Goal: Information Seeking & Learning: Learn about a topic

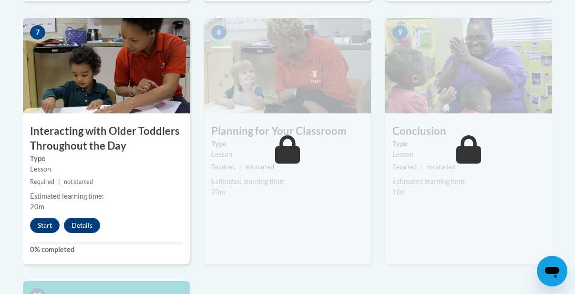
scroll to position [839, 0]
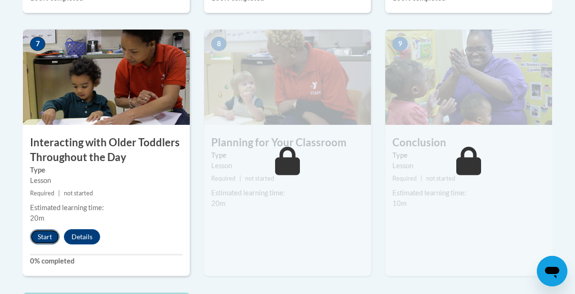
click at [36, 243] on button "Start" at bounding box center [45, 236] width 30 height 15
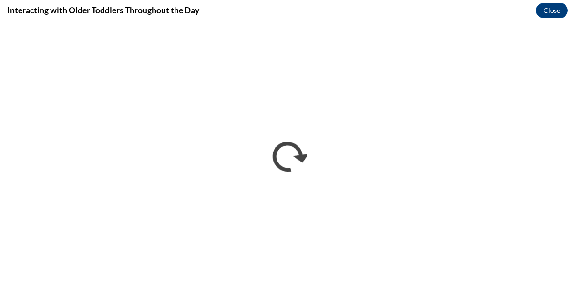
scroll to position [0, 0]
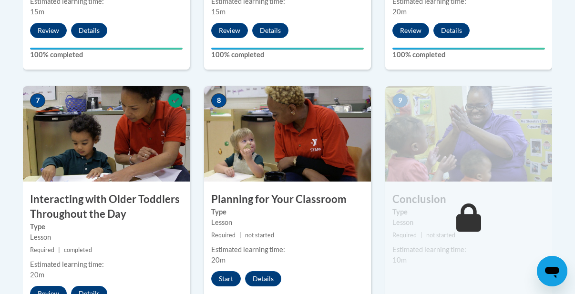
scroll to position [800, 0]
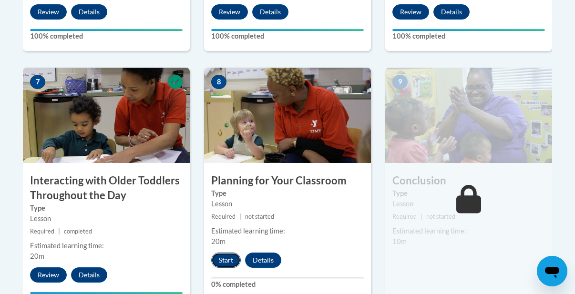
click at [228, 261] on button "Start" at bounding box center [226, 260] width 30 height 15
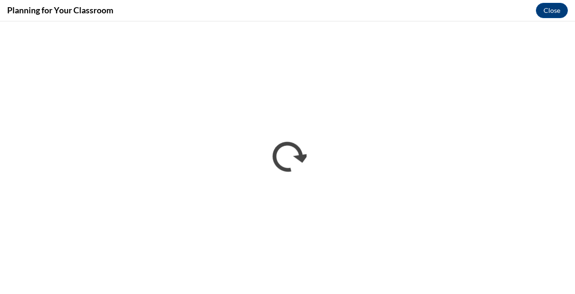
scroll to position [0, 0]
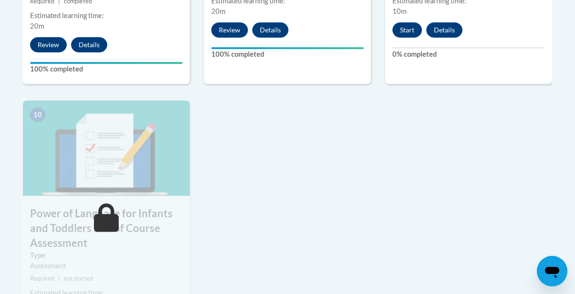
scroll to position [1029, 0]
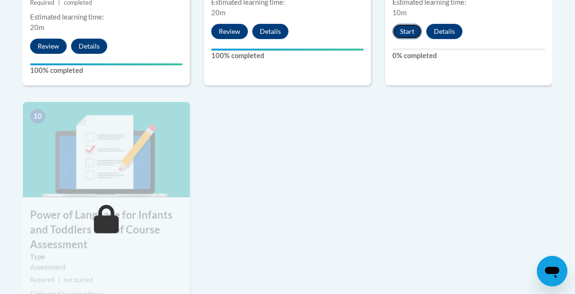
click at [407, 32] on button "Start" at bounding box center [407, 31] width 30 height 15
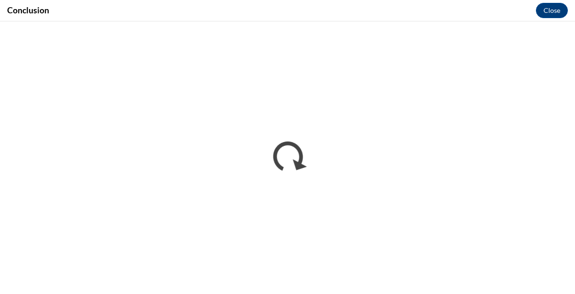
scroll to position [0, 0]
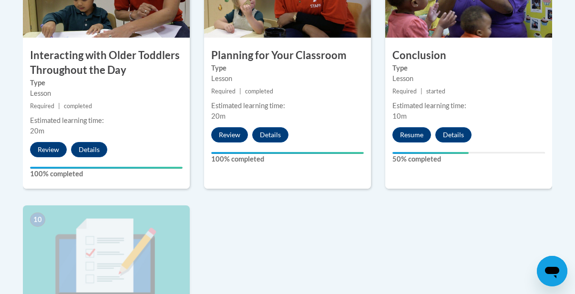
scroll to position [934, 0]
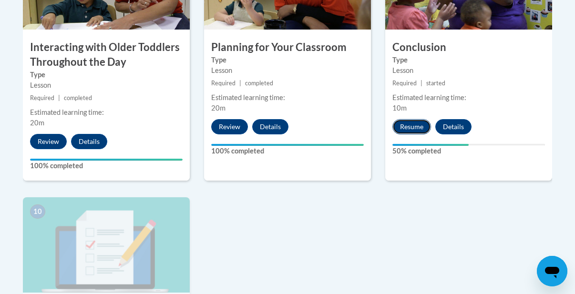
click at [423, 127] on button "Resume" at bounding box center [411, 126] width 39 height 15
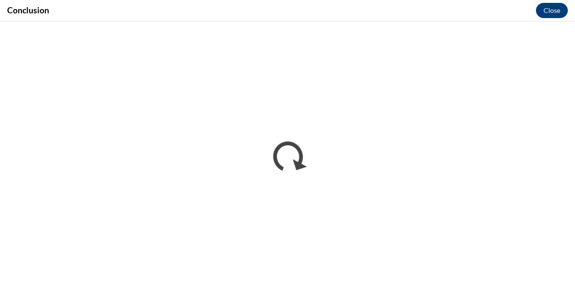
scroll to position [0, 0]
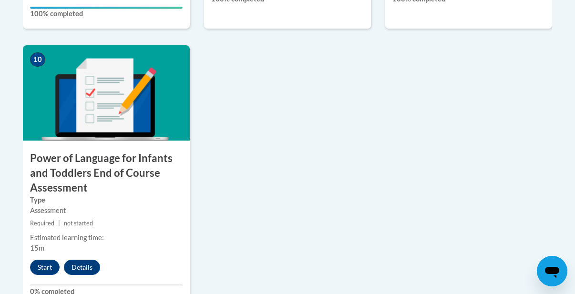
scroll to position [1105, 0]
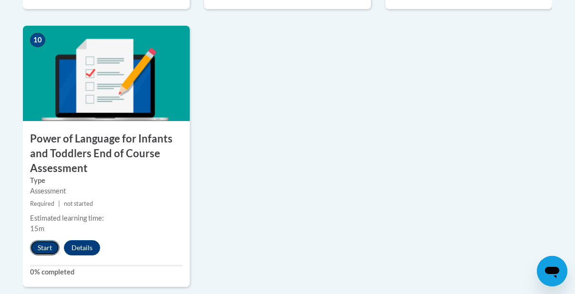
click at [45, 245] on button "Start" at bounding box center [45, 247] width 30 height 15
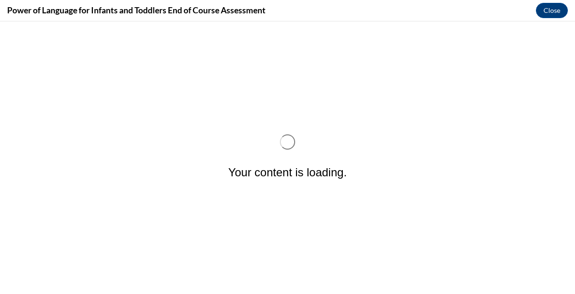
scroll to position [0, 0]
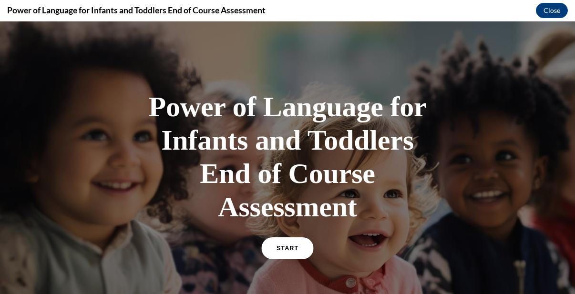
click at [287, 251] on span "START" at bounding box center [287, 248] width 22 height 7
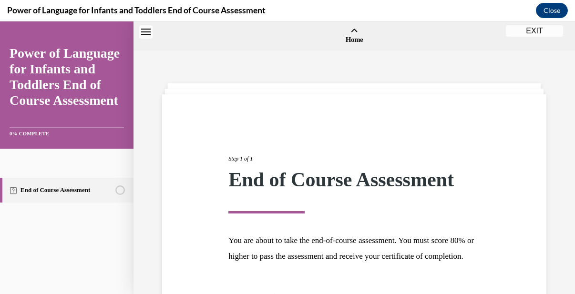
scroll to position [30, 0]
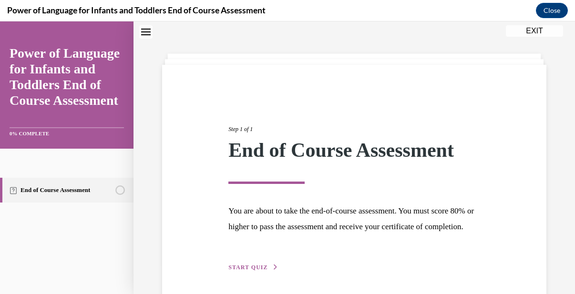
click at [250, 271] on span "START QUIZ" at bounding box center [247, 267] width 39 height 7
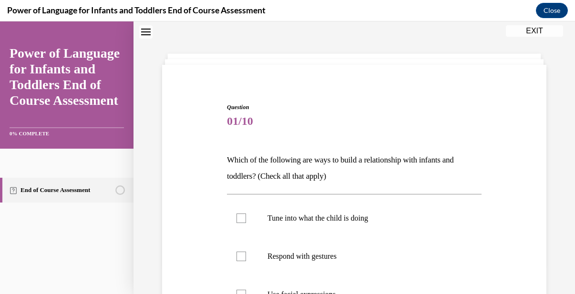
click at [546, 145] on div "Question 01/10 Which of the following are ways to build a relationship with inf…" at bounding box center [354, 271] width 389 height 395
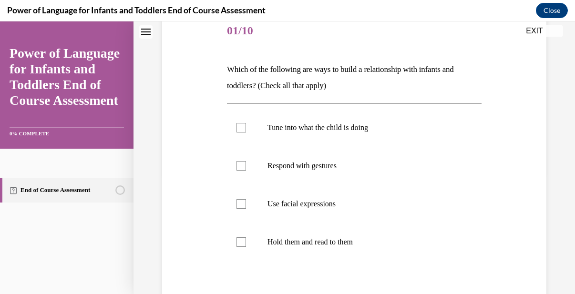
scroll to position [125, 0]
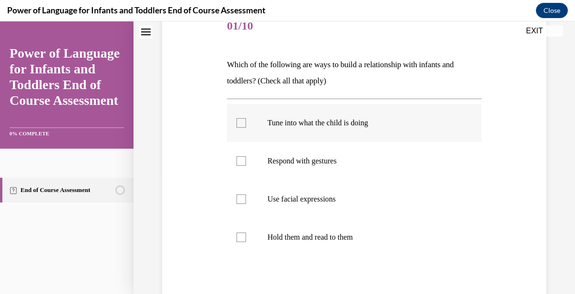
click at [240, 118] on div at bounding box center [241, 123] width 10 height 10
click at [240, 118] on input "Tune into what the child is doing" at bounding box center [241, 123] width 10 height 10
checkbox input "true"
click at [238, 160] on div at bounding box center [241, 161] width 10 height 10
click at [238, 160] on input "Respond with gestures" at bounding box center [241, 161] width 10 height 10
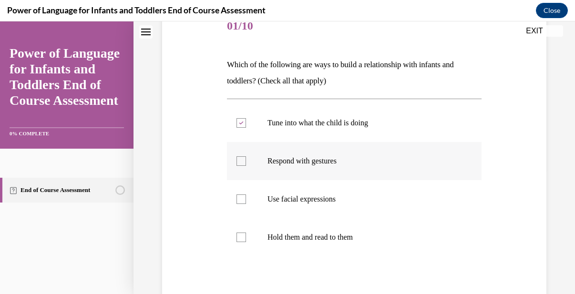
checkbox input "true"
click at [241, 200] on div at bounding box center [241, 199] width 10 height 10
click at [241, 200] on input "Use facial expressions" at bounding box center [241, 199] width 10 height 10
checkbox input "true"
click at [237, 240] on div at bounding box center [241, 237] width 10 height 10
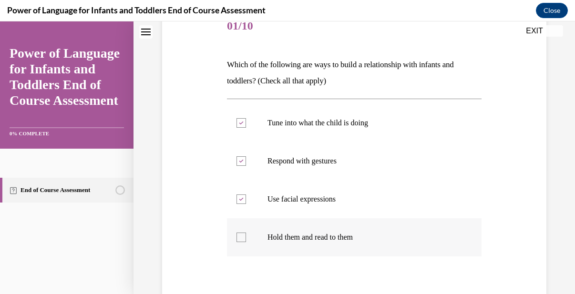
click at [237, 240] on input "Hold them and read to them" at bounding box center [241, 237] width 10 height 10
click at [409, 237] on p "Hold them and read to them" at bounding box center [362, 237] width 190 height 10
click at [246, 237] on input "Hold them and read to them" at bounding box center [241, 237] width 10 height 10
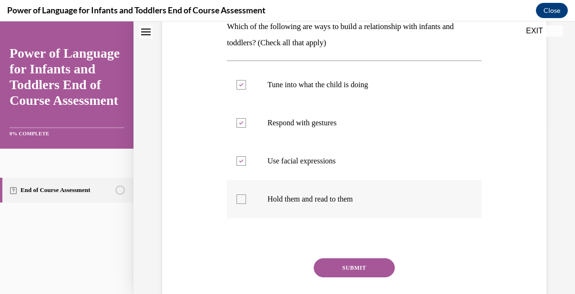
scroll to position [182, 0]
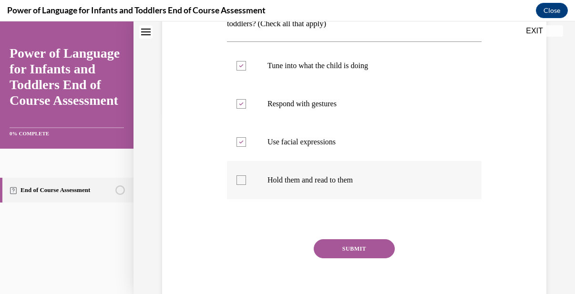
click at [242, 179] on div at bounding box center [241, 180] width 10 height 10
click at [242, 179] on input "Hold them and read to them" at bounding box center [241, 180] width 10 height 10
checkbox input "true"
click at [367, 241] on button "SUBMIT" at bounding box center [353, 248] width 81 height 19
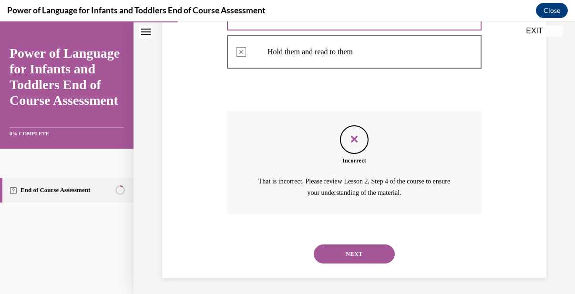
scroll to position [313, 0]
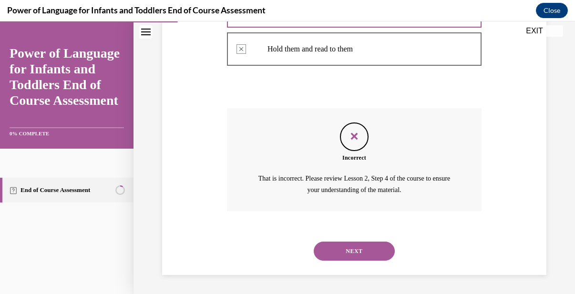
click at [342, 251] on button "NEXT" at bounding box center [353, 251] width 81 height 19
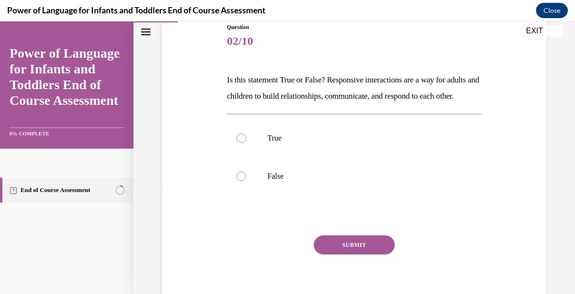
scroll to position [114, 0]
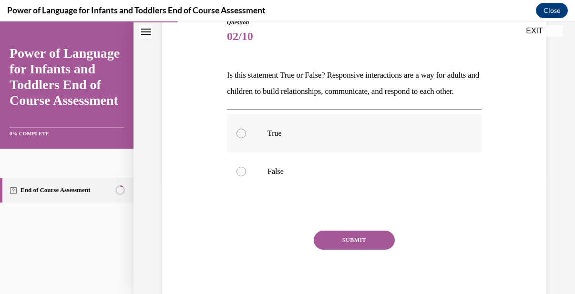
click at [242, 138] on div at bounding box center [241, 134] width 10 height 10
click at [242, 138] on input "True" at bounding box center [241, 134] width 10 height 10
radio input "true"
click at [381, 250] on button "SUBMIT" at bounding box center [353, 240] width 81 height 19
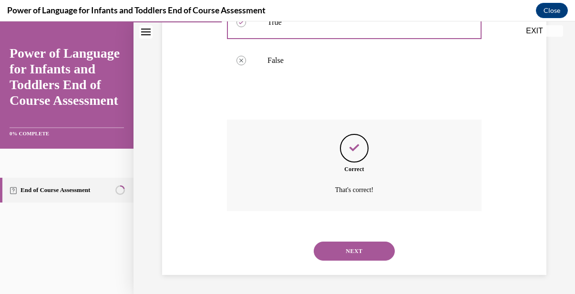
scroll to position [242, 0]
click at [382, 255] on button "NEXT" at bounding box center [353, 251] width 81 height 19
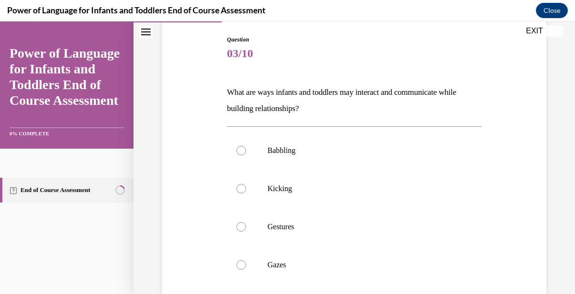
scroll to position [114, 0]
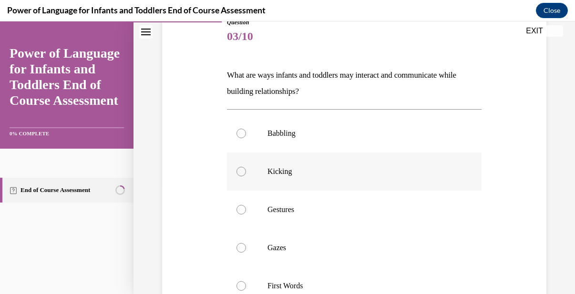
click at [239, 169] on div at bounding box center [241, 172] width 10 height 10
click at [239, 169] on input "Kicking" at bounding box center [241, 172] width 10 height 10
radio input "true"
click at [244, 128] on label "Babbling" at bounding box center [354, 133] width 254 height 38
click at [244, 129] on input "Babbling" at bounding box center [241, 134] width 10 height 10
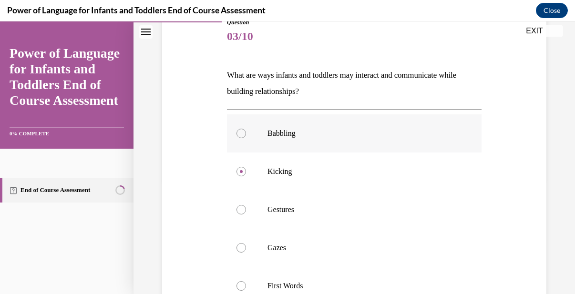
radio input "true"
click at [240, 209] on div at bounding box center [241, 210] width 10 height 10
click at [240, 209] on input "Gestures" at bounding box center [241, 210] width 10 height 10
radio input "true"
click at [244, 247] on div at bounding box center [241, 248] width 10 height 10
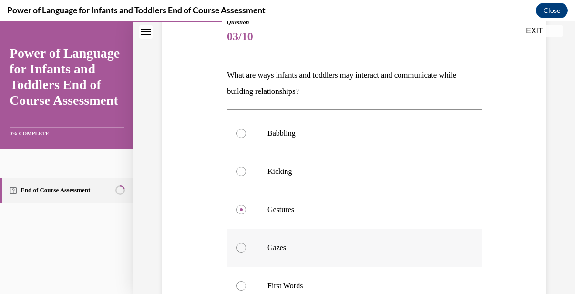
click at [244, 247] on input "Gazes" at bounding box center [241, 248] width 10 height 10
radio input "true"
click at [342, 258] on label "Gazes" at bounding box center [354, 248] width 254 height 38
click at [246, 253] on input "Gazes" at bounding box center [241, 248] width 10 height 10
click at [236, 281] on input "First Words" at bounding box center [241, 286] width 10 height 10
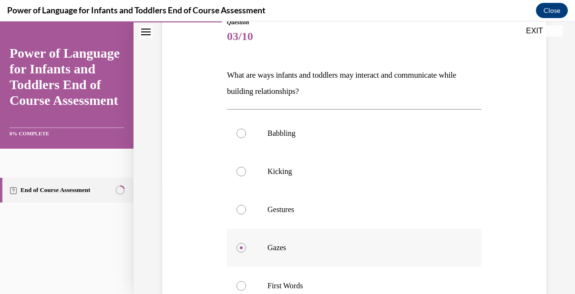
radio input "true"
click at [236, 129] on input "Babbling" at bounding box center [241, 134] width 10 height 10
radio input "true"
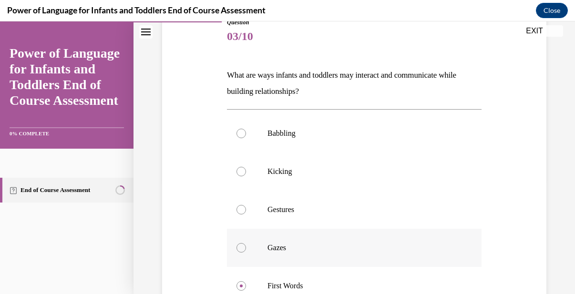
scroll to position [90, 0]
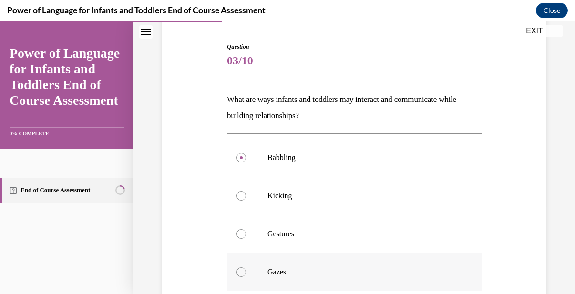
click at [236, 191] on input "Kicking" at bounding box center [241, 196] width 10 height 10
radio input "true"
click at [240, 161] on div at bounding box center [241, 158] width 10 height 10
click at [240, 161] on input "Babbling" at bounding box center [241, 158] width 10 height 10
radio input "true"
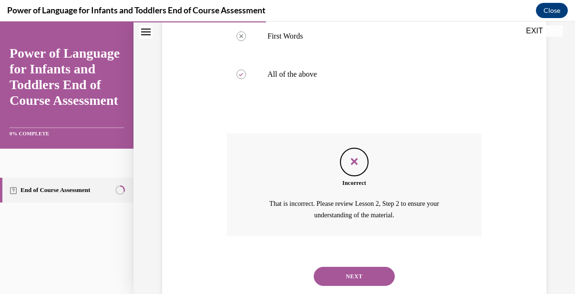
scroll to position [389, 0]
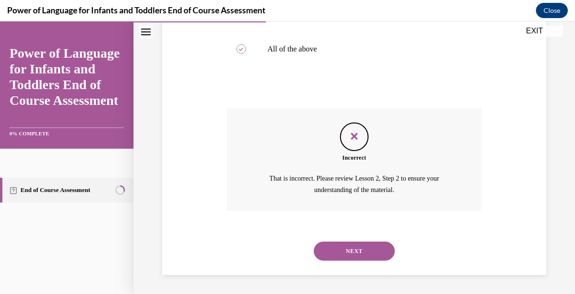
click at [350, 252] on button "NEXT" at bounding box center [353, 251] width 81 height 19
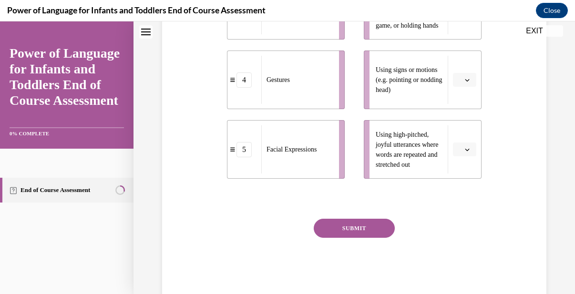
scroll to position [0, 0]
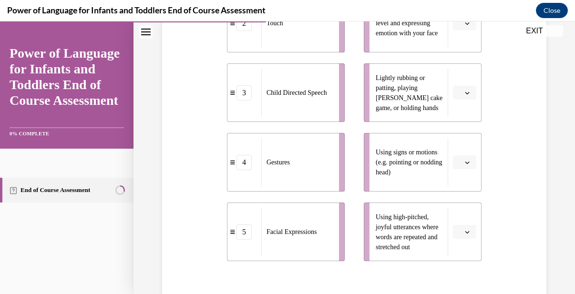
scroll to position [324, 0]
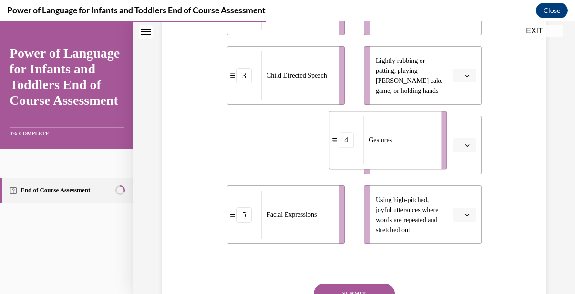
drag, startPoint x: 305, startPoint y: 142, endPoint x: 410, endPoint y: 138, distance: 104.9
click at [410, 138] on div "Gestures" at bounding box center [398, 140] width 71 height 48
click at [410, 138] on div "Using signs or motions (e.g. pointing or nodding head)" at bounding box center [411, 145] width 72 height 48
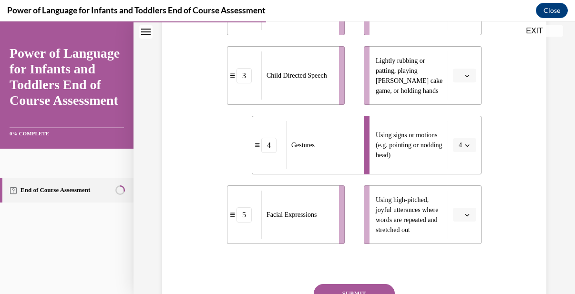
click at [490, 118] on div "Question 04/10 Please match each example with the correct element of responsive…" at bounding box center [354, 71] width 389 height 582
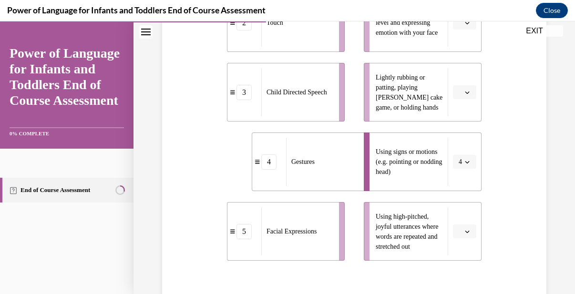
scroll to position [305, 0]
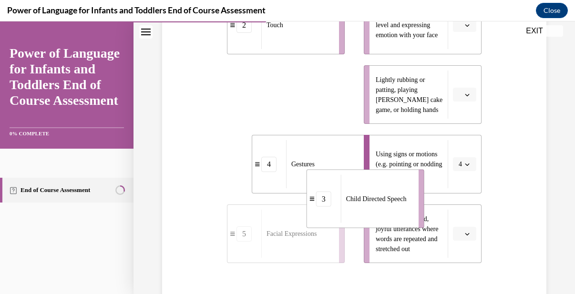
drag, startPoint x: 298, startPoint y: 118, endPoint x: 412, endPoint y: 253, distance: 176.8
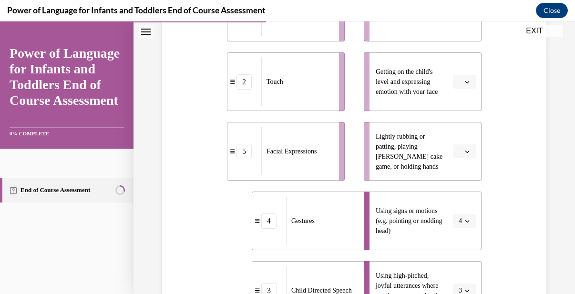
scroll to position [229, 0]
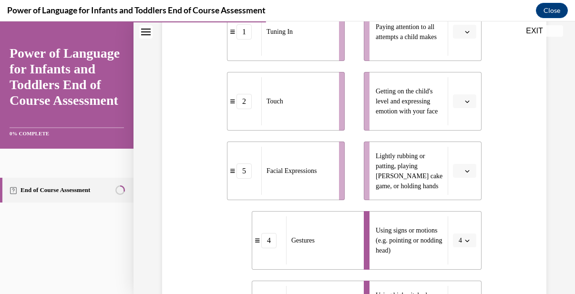
click at [279, 38] on div "Tuning In" at bounding box center [296, 32] width 71 height 48
click at [293, 38] on div "Tuning In" at bounding box center [296, 32] width 71 height 48
click at [311, 55] on div "Tuning In" at bounding box center [296, 32] width 71 height 48
click at [307, 39] on div "Tuning In" at bounding box center [296, 32] width 71 height 48
drag, startPoint x: 374, startPoint y: 98, endPoint x: 435, endPoint y: 91, distance: 61.8
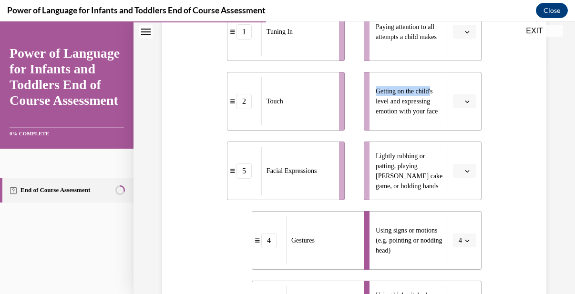
click at [435, 91] on li "Getting on the child's level and expressing emotion with your face" at bounding box center [423, 101] width 118 height 59
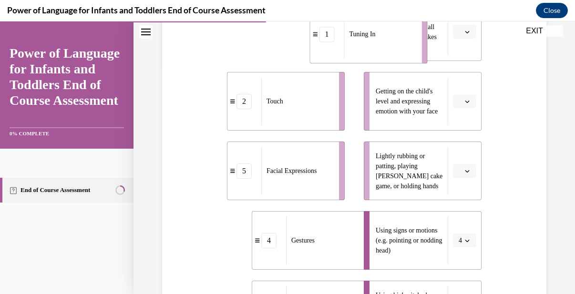
drag, startPoint x: 307, startPoint y: 54, endPoint x: 402, endPoint y: 58, distance: 94.4
click at [402, 58] on div "Tuning In" at bounding box center [379, 34] width 71 height 48
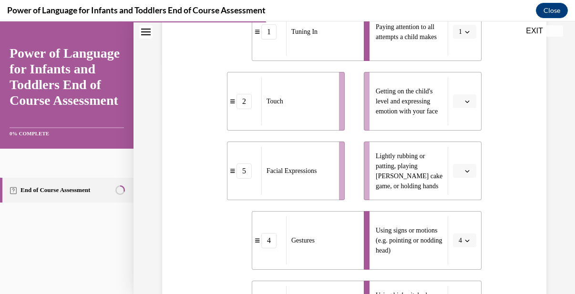
drag, startPoint x: 319, startPoint y: 178, endPoint x: 341, endPoint y: 117, distance: 64.5
click at [333, 147] on div "Facial Expressions" at bounding box center [296, 171] width 71 height 48
drag, startPoint x: 304, startPoint y: 179, endPoint x: 324, endPoint y: 153, distance: 32.5
click at [324, 153] on div "Facial Expressions" at bounding box center [296, 171] width 71 height 48
click at [366, 110] on li "Getting on the child's level and expressing emotion with your face" at bounding box center [423, 101] width 118 height 59
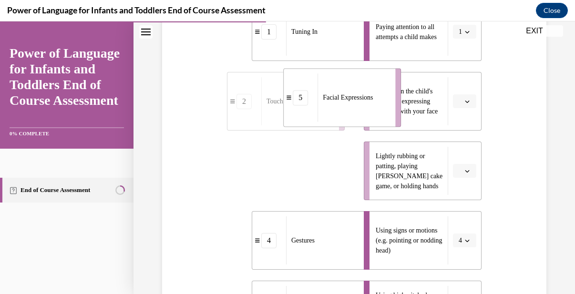
drag, startPoint x: 309, startPoint y: 191, endPoint x: 368, endPoint y: 122, distance: 90.6
click at [368, 121] on div "Facial Expressions" at bounding box center [352, 97] width 71 height 48
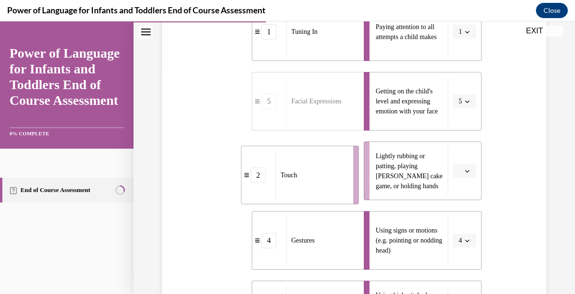
drag, startPoint x: 297, startPoint y: 172, endPoint x: 322, endPoint y: 179, distance: 25.9
click at [322, 179] on div "Touch" at bounding box center [310, 175] width 71 height 48
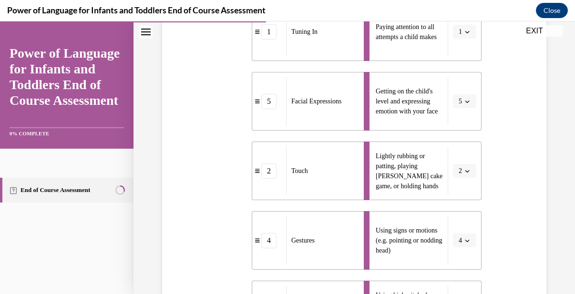
click at [526, 189] on div "Question 04/10 Please match each example with the correct element of responsive…" at bounding box center [354, 166] width 389 height 582
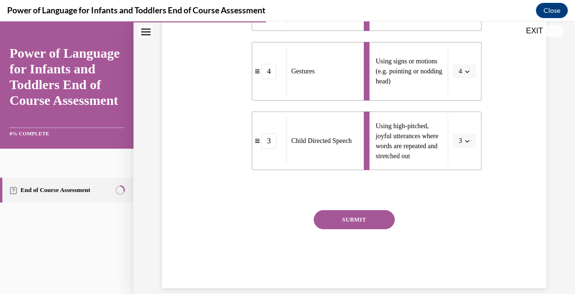
scroll to position [400, 0]
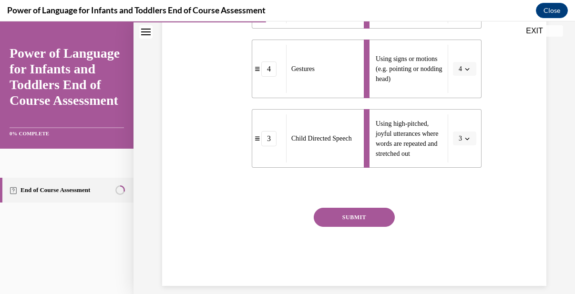
click at [351, 227] on button "SUBMIT" at bounding box center [353, 217] width 81 height 19
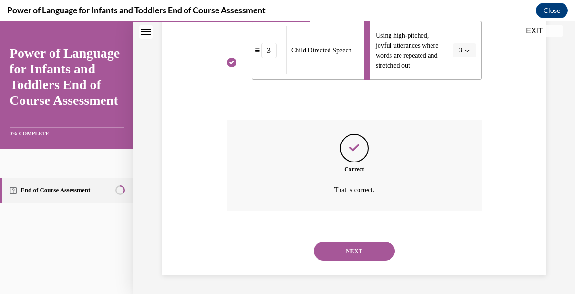
scroll to position [505, 0]
click at [362, 255] on button "NEXT" at bounding box center [353, 251] width 81 height 19
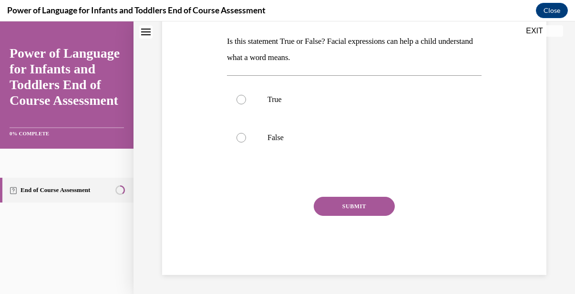
scroll to position [0, 0]
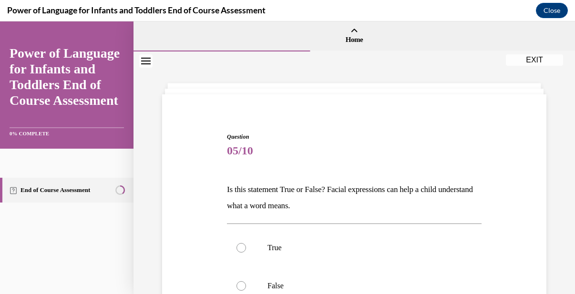
click at [456, 192] on p "Is this statement True or False? Facial expressions can help a child understand…" at bounding box center [354, 198] width 254 height 32
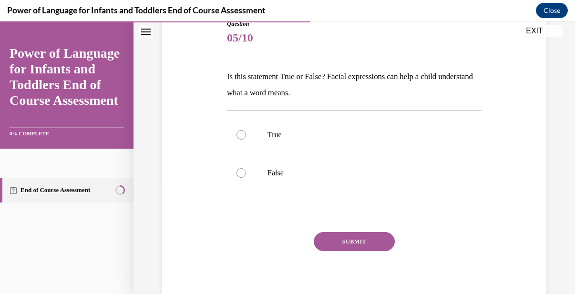
scroll to position [114, 0]
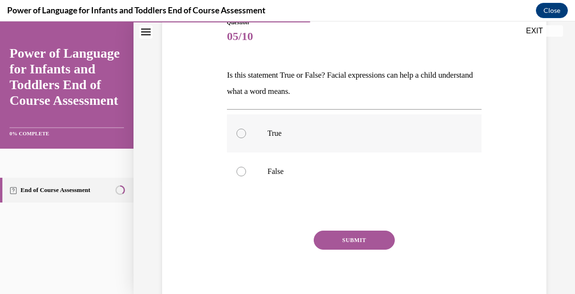
click at [244, 133] on div at bounding box center [241, 134] width 10 height 10
click at [244, 133] on input "True" at bounding box center [241, 134] width 10 height 10
radio input "true"
click at [351, 243] on button "SUBMIT" at bounding box center [353, 240] width 81 height 19
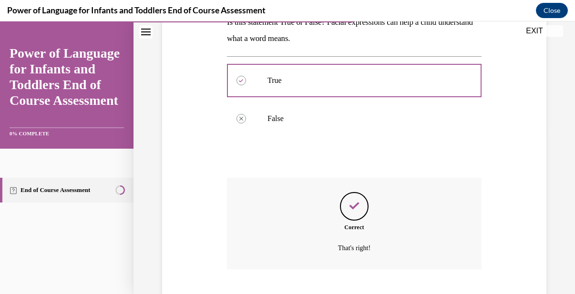
scroll to position [225, 0]
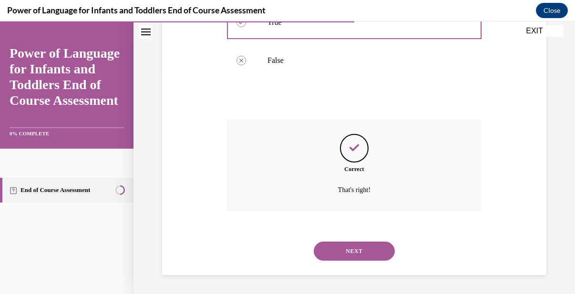
click at [358, 257] on button "NEXT" at bounding box center [353, 251] width 81 height 19
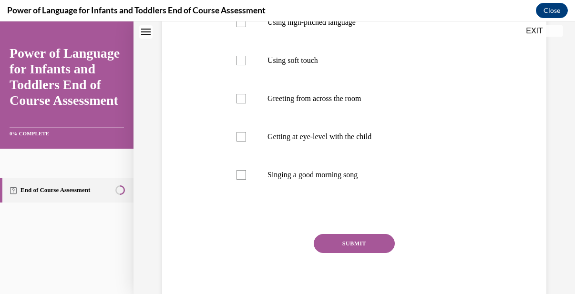
scroll to position [0, 0]
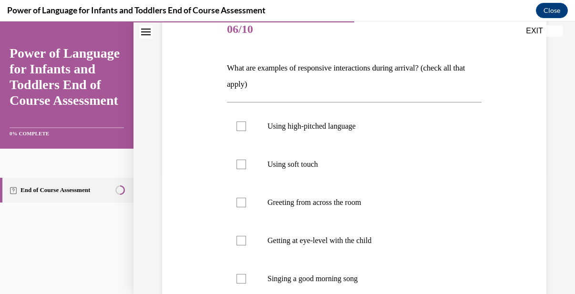
scroll to position [152, 0]
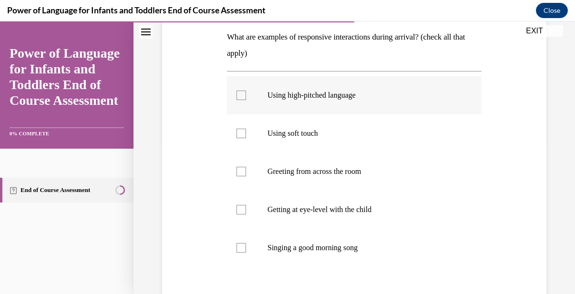
click at [243, 92] on div at bounding box center [241, 96] width 10 height 10
click at [243, 92] on input "Using high-pitched language" at bounding box center [241, 96] width 10 height 10
checkbox input "true"
click at [240, 134] on div at bounding box center [241, 134] width 10 height 10
click at [240, 134] on input "Using soft touch" at bounding box center [241, 134] width 10 height 10
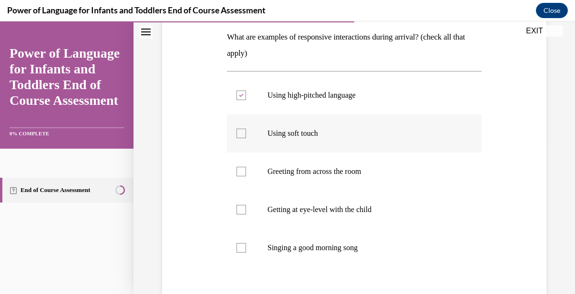
checkbox input "true"
click at [243, 247] on div at bounding box center [241, 248] width 10 height 10
click at [243, 247] on input "Singing a good morning song" at bounding box center [241, 248] width 10 height 10
checkbox input "true"
click at [238, 205] on div at bounding box center [241, 210] width 10 height 10
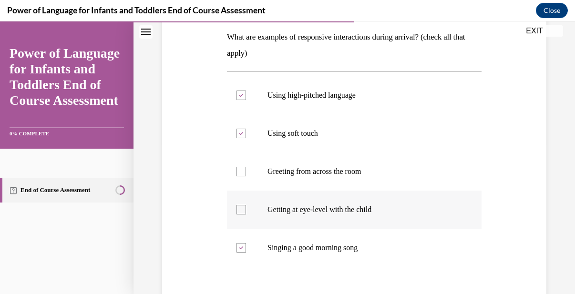
click at [238, 205] on input "Getting at eye-level with the child" at bounding box center [241, 210] width 10 height 10
click at [422, 202] on label "Getting at eye-level with the child" at bounding box center [354, 210] width 254 height 38
click at [246, 205] on input "Getting at eye-level with the child" at bounding box center [241, 210] width 10 height 10
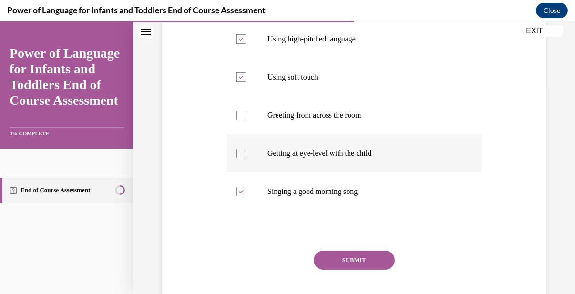
scroll to position [229, 0]
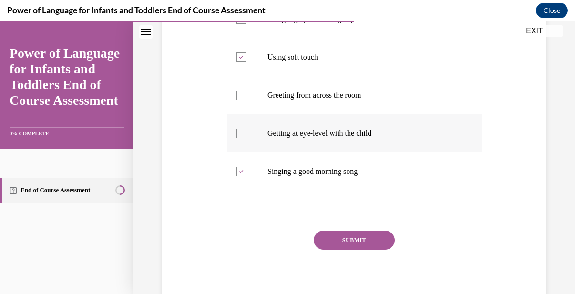
click at [243, 136] on div at bounding box center [241, 134] width 10 height 10
click at [243, 136] on input "Getting at eye-level with the child" at bounding box center [241, 134] width 10 height 10
checkbox input "true"
click at [364, 223] on div "Question 06/10 What are examples of responsive interactions during arrival? (ch…" at bounding box center [354, 106] width 254 height 405
click at [357, 232] on button "SUBMIT" at bounding box center [353, 240] width 81 height 19
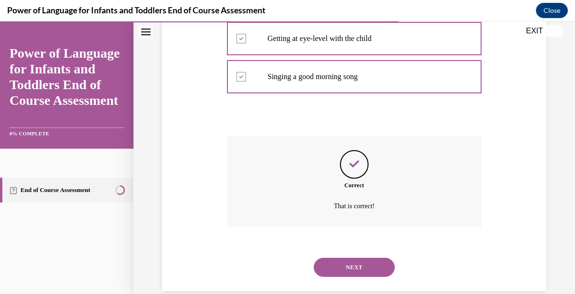
scroll to position [340, 0]
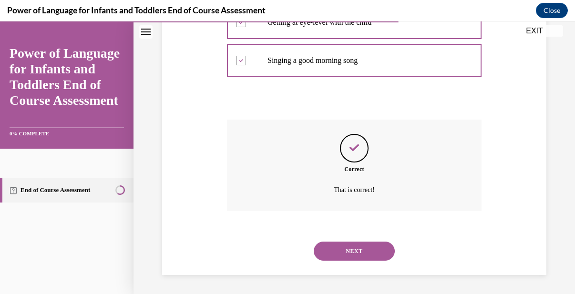
click at [345, 250] on button "NEXT" at bounding box center [353, 251] width 81 height 19
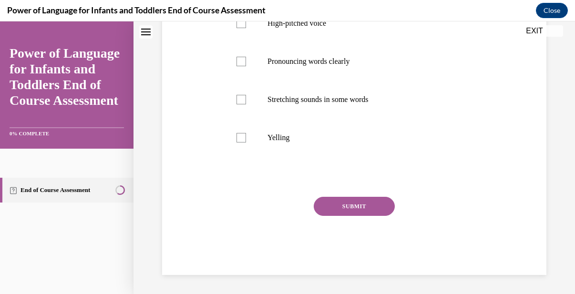
scroll to position [0, 0]
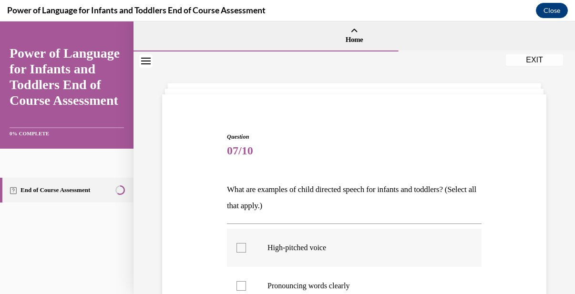
click at [415, 230] on label "High-pitched voice" at bounding box center [354, 248] width 254 height 38
click at [246, 243] on input "High-pitched voice" at bounding box center [241, 248] width 10 height 10
checkbox input "true"
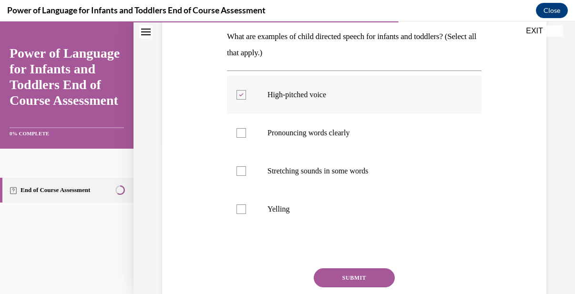
scroll to position [172, 0]
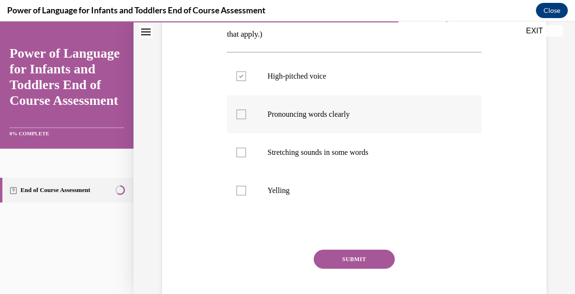
click at [238, 114] on div at bounding box center [241, 115] width 10 height 10
click at [238, 114] on input "Pronouncing words clearly" at bounding box center [241, 115] width 10 height 10
checkbox input "true"
click at [239, 152] on div at bounding box center [241, 153] width 10 height 10
click at [239, 152] on input "Stretching sounds in some words" at bounding box center [241, 153] width 10 height 10
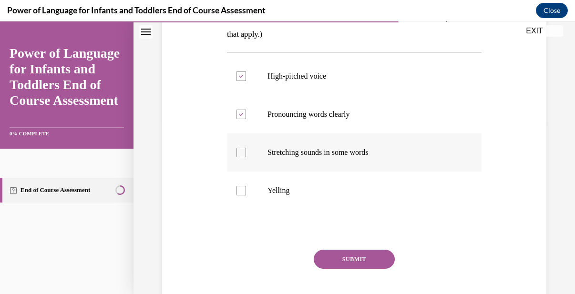
checkbox input "true"
click at [357, 267] on button "SUBMIT" at bounding box center [353, 259] width 81 height 19
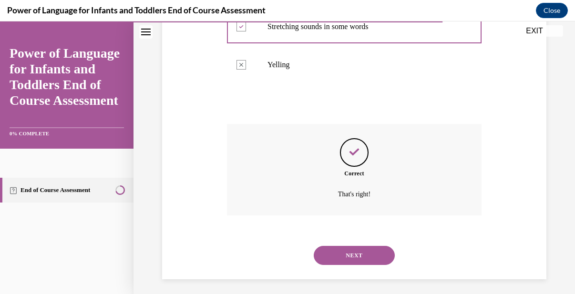
scroll to position [302, 0]
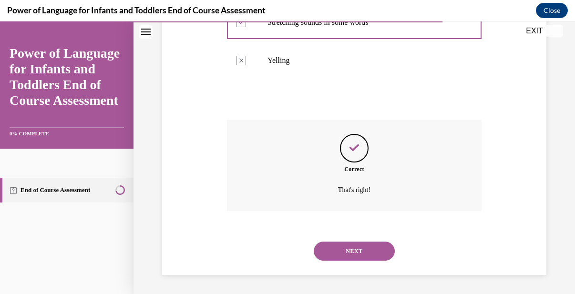
click at [378, 251] on button "NEXT" at bounding box center [353, 251] width 81 height 19
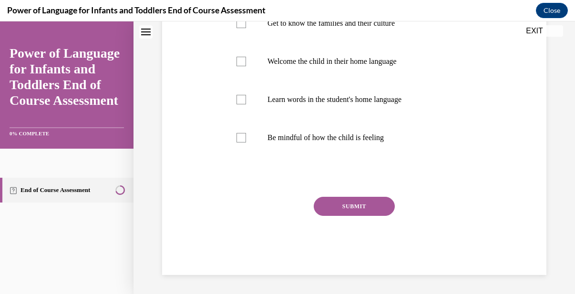
scroll to position [0, 0]
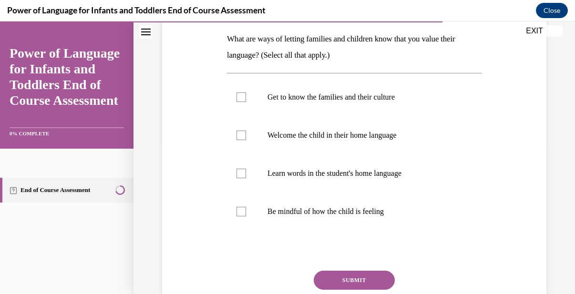
scroll to position [152, 0]
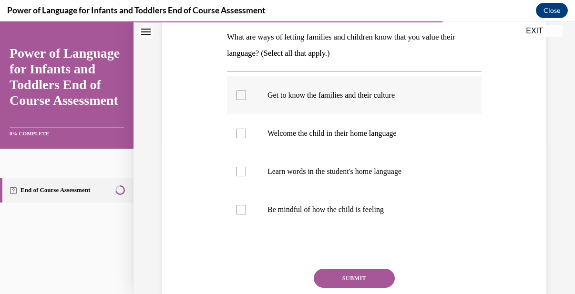
click at [241, 94] on div at bounding box center [241, 96] width 10 height 10
click at [241, 94] on input "Get to know the families and their culture" at bounding box center [241, 96] width 10 height 10
checkbox input "true"
click at [240, 132] on div at bounding box center [241, 134] width 10 height 10
click at [240, 132] on input "Welcome the child in their home language" at bounding box center [241, 134] width 10 height 10
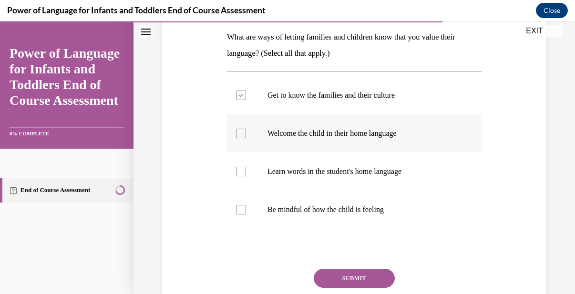
checkbox input "true"
click at [242, 162] on label "Learn words in the student's home language" at bounding box center [354, 171] width 254 height 38
click at [242, 167] on input "Learn words in the student's home language" at bounding box center [241, 172] width 10 height 10
checkbox input "true"
click at [355, 266] on div "Question 08/10 What are ways of letting families and children know that you val…" at bounding box center [354, 163] width 254 height 367
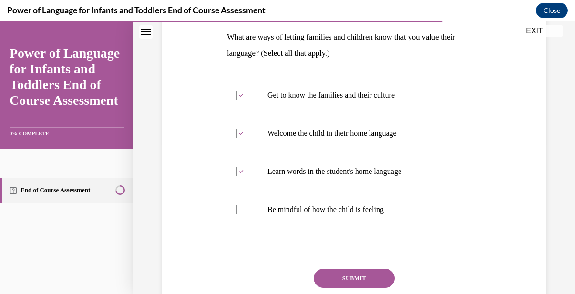
click at [356, 276] on button "SUBMIT" at bounding box center [353, 278] width 81 height 19
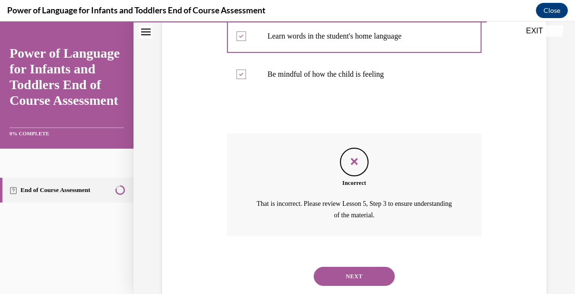
scroll to position [313, 0]
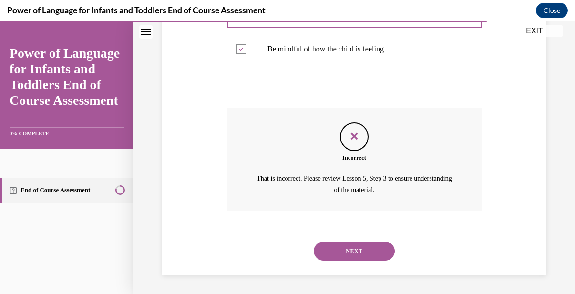
click at [348, 247] on button "NEXT" at bounding box center [353, 251] width 81 height 19
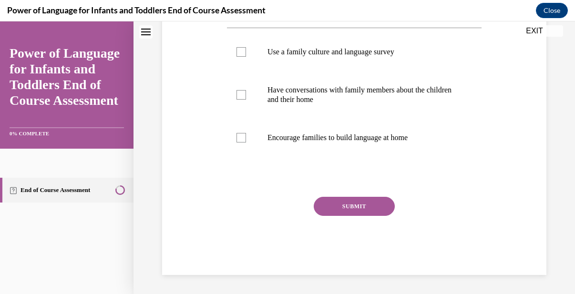
scroll to position [0, 0]
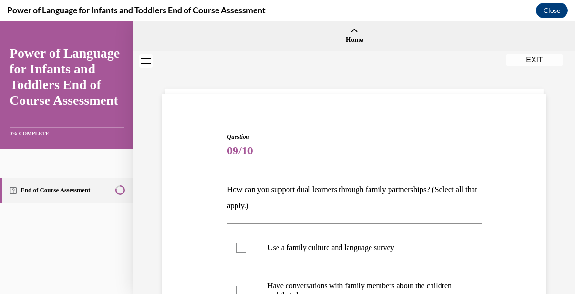
click at [495, 187] on div "Question 09/10 How can you support dual learners through family partnerships? (…" at bounding box center [354, 287] width 389 height 367
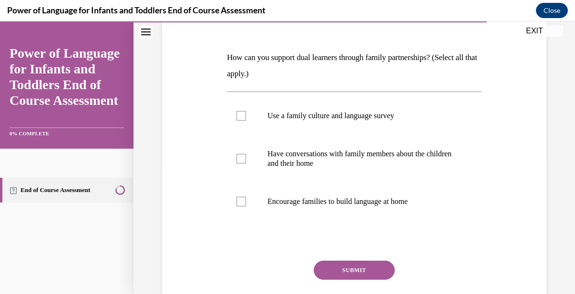
scroll to position [133, 0]
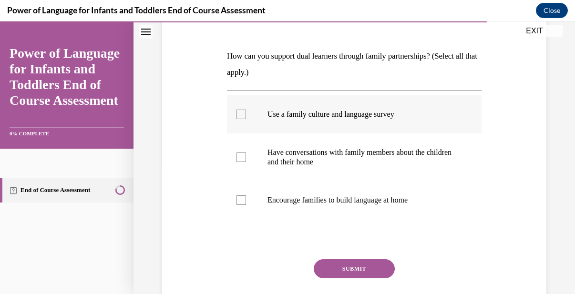
click at [244, 113] on div at bounding box center [241, 115] width 10 height 10
click at [244, 113] on input "Use a family culture and language survey" at bounding box center [241, 115] width 10 height 10
checkbox input "true"
click at [243, 160] on div at bounding box center [241, 157] width 10 height 10
click at [243, 160] on input "Have conversations with family members about the children and their home" at bounding box center [241, 157] width 10 height 10
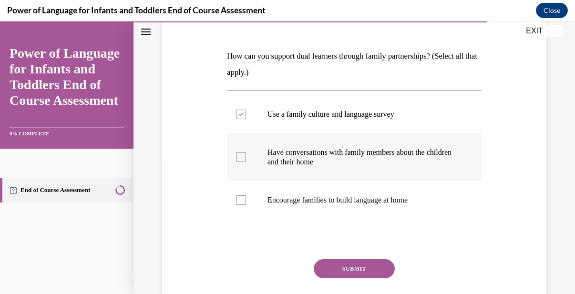
checkbox input "true"
click at [243, 203] on div at bounding box center [241, 200] width 10 height 10
click at [243, 203] on input "Encourage families to build language at home" at bounding box center [241, 200] width 10 height 10
checkbox input "true"
click at [345, 271] on button "SUBMIT" at bounding box center [353, 268] width 81 height 19
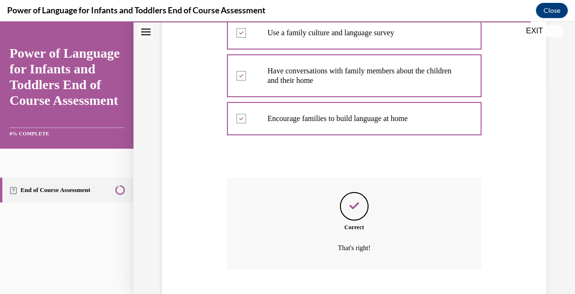
scroll to position [273, 0]
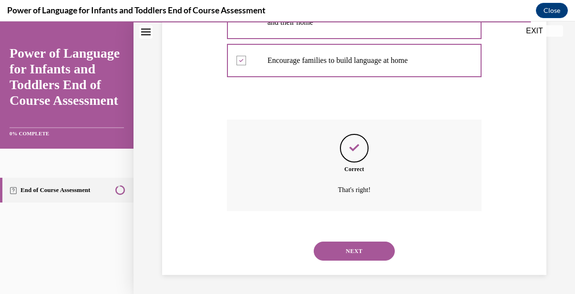
click at [358, 248] on button "NEXT" at bounding box center [353, 251] width 81 height 19
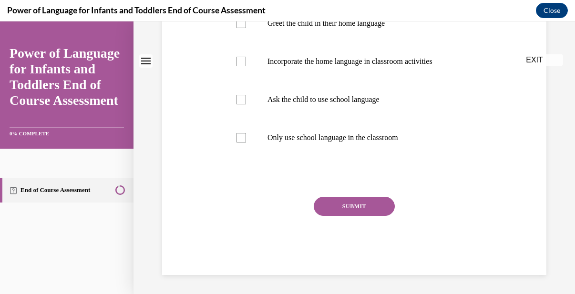
scroll to position [0, 0]
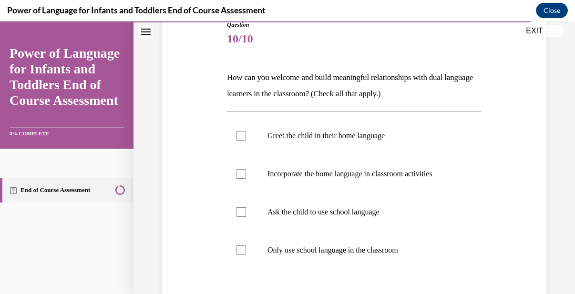
scroll to position [133, 0]
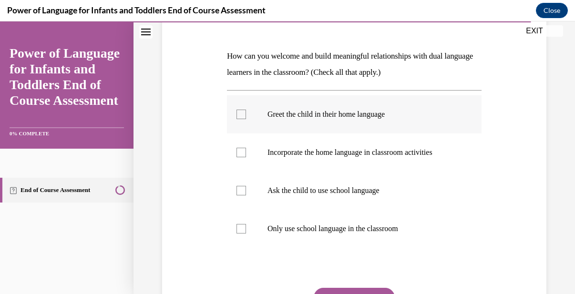
click at [239, 111] on div at bounding box center [241, 115] width 10 height 10
click at [239, 111] on input "Greet the child in their home language" at bounding box center [241, 115] width 10 height 10
checkbox input "true"
click at [245, 154] on div at bounding box center [241, 153] width 10 height 10
click at [245, 154] on input "Incorporate the home language in classroom activities" at bounding box center [241, 153] width 10 height 10
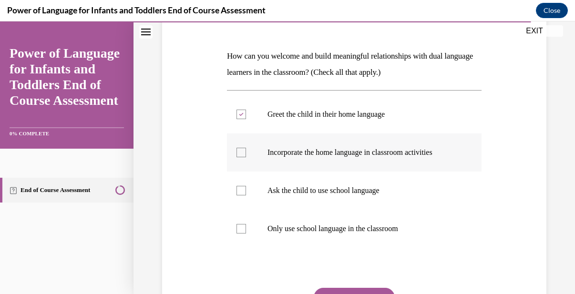
checkbox input "true"
click at [241, 230] on div at bounding box center [241, 229] width 10 height 10
click at [241, 230] on input "Only use school language in the classroom" at bounding box center [241, 229] width 10 height 10
checkbox input "true"
click at [335, 290] on button "SUBMIT" at bounding box center [353, 297] width 81 height 19
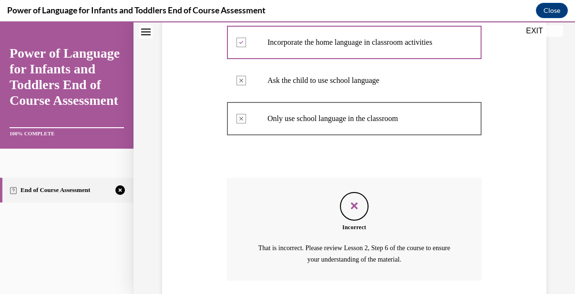
scroll to position [313, 0]
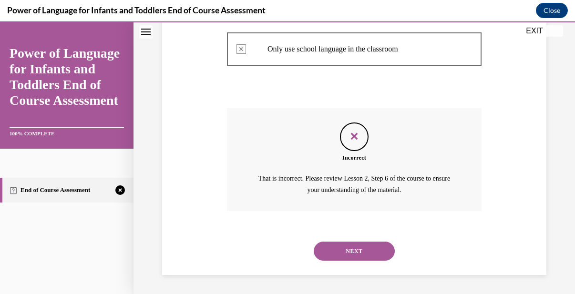
click at [375, 252] on button "NEXT" at bounding box center [353, 251] width 81 height 19
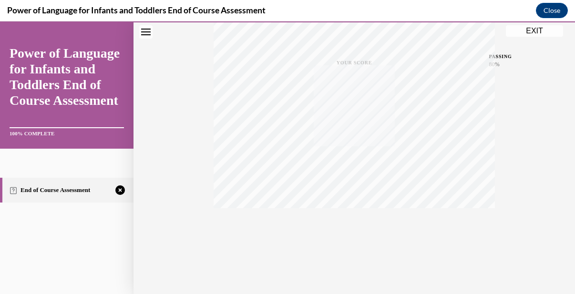
scroll to position [0, 0]
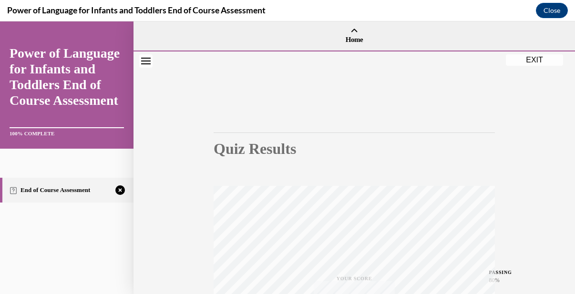
click at [477, 132] on div "Quiz Results PASSING 80%" at bounding box center [353, 144] width 281 height 25
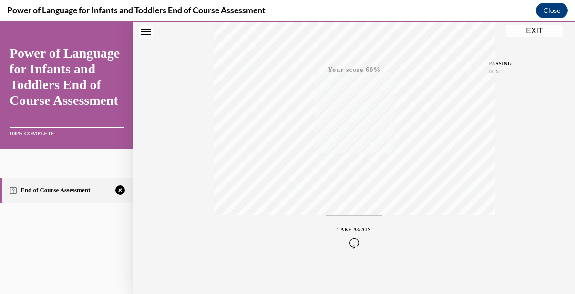
scroll to position [216, 0]
click at [359, 225] on div "TAKE AGAIN" at bounding box center [354, 230] width 34 height 22
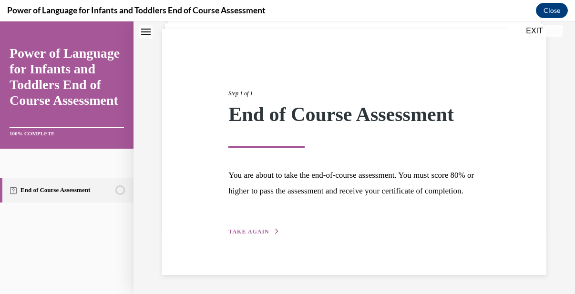
scroll to position [81, 0]
click at [246, 228] on span "TAKE AGAIN" at bounding box center [248, 231] width 40 height 7
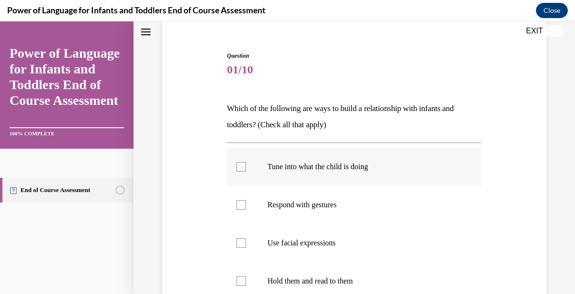
click at [243, 165] on div at bounding box center [241, 167] width 10 height 10
click at [243, 165] on input "Tune into what the child is doing" at bounding box center [241, 167] width 10 height 10
checkbox input "true"
click at [245, 204] on div at bounding box center [241, 205] width 10 height 10
click at [245, 204] on input "Respond with gestures" at bounding box center [241, 205] width 10 height 10
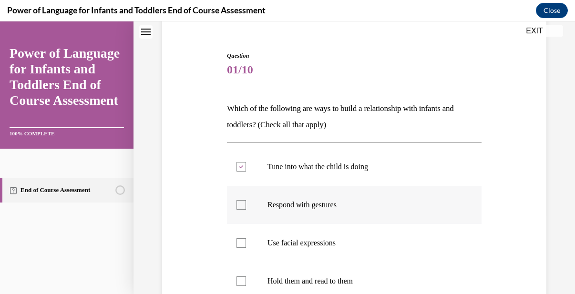
checkbox input "true"
click at [242, 241] on div at bounding box center [241, 243] width 10 height 10
click at [242, 241] on input "Use facial expressions" at bounding box center [241, 243] width 10 height 10
click at [354, 242] on p "Use facial expressions" at bounding box center [362, 243] width 190 height 10
click at [246, 242] on input "Use facial expressions" at bounding box center [241, 243] width 10 height 10
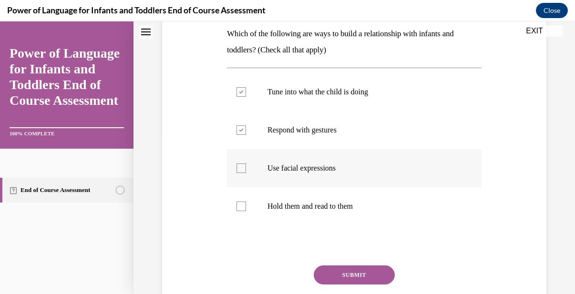
scroll to position [157, 0]
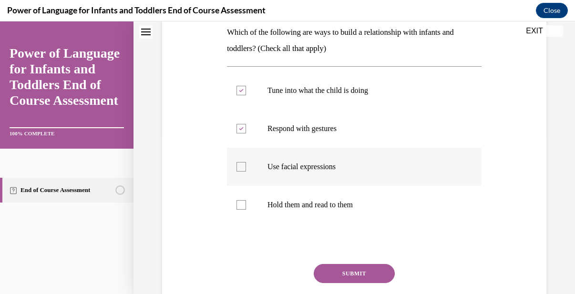
click at [244, 164] on div at bounding box center [241, 167] width 10 height 10
click at [244, 164] on input "Use facial expressions" at bounding box center [241, 167] width 10 height 10
checkbox input "true"
click at [349, 275] on button "SUBMIT" at bounding box center [353, 273] width 81 height 19
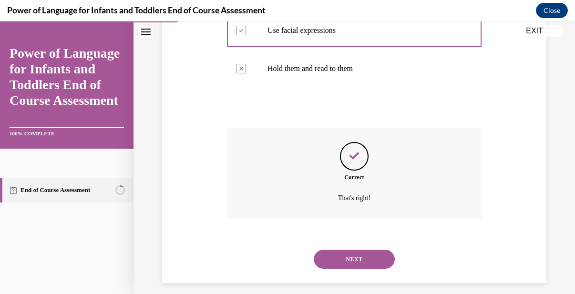
scroll to position [302, 0]
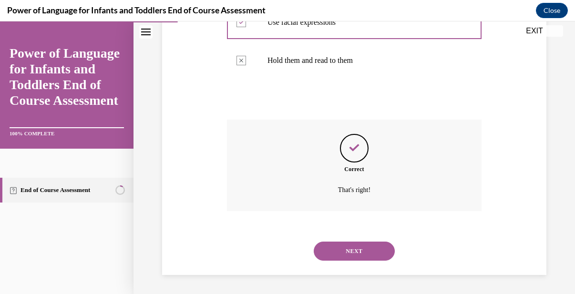
click at [360, 253] on button "NEXT" at bounding box center [353, 251] width 81 height 19
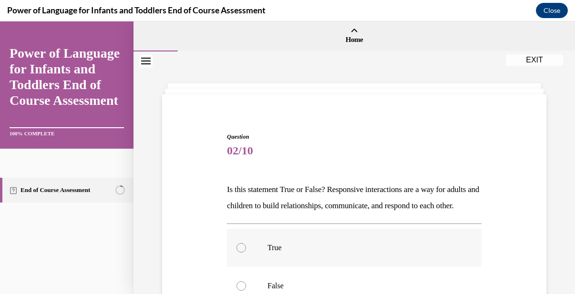
click at [243, 253] on div at bounding box center [241, 248] width 10 height 10
click at [243, 253] on input "True" at bounding box center [241, 248] width 10 height 10
radio input "true"
click at [406, 230] on div "Question 02/10 Is this statement True or False? Responsive interactions are a w…" at bounding box center [354, 277] width 254 height 291
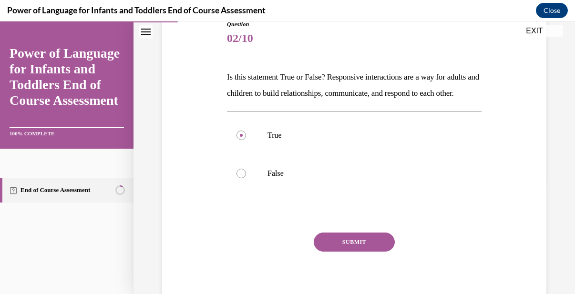
scroll to position [114, 0]
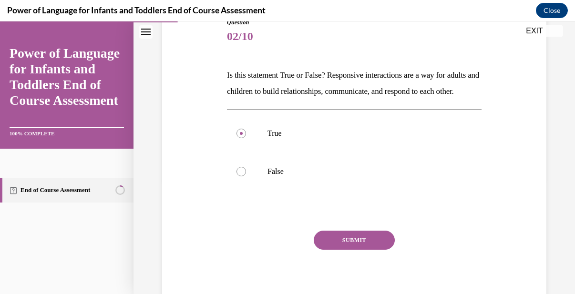
click at [341, 250] on button "SUBMIT" at bounding box center [353, 240] width 81 height 19
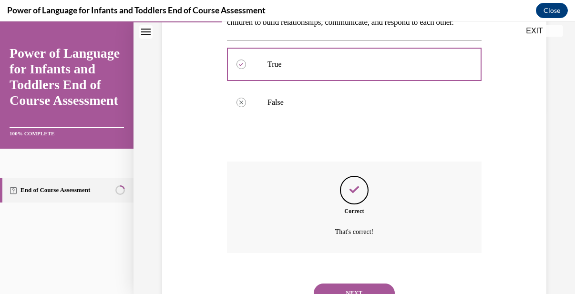
scroll to position [242, 0]
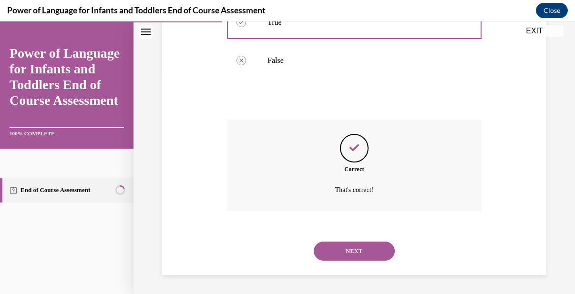
click at [338, 253] on button "NEXT" at bounding box center [353, 251] width 81 height 19
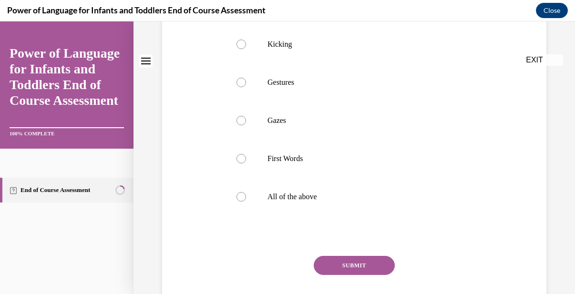
scroll to position [0, 0]
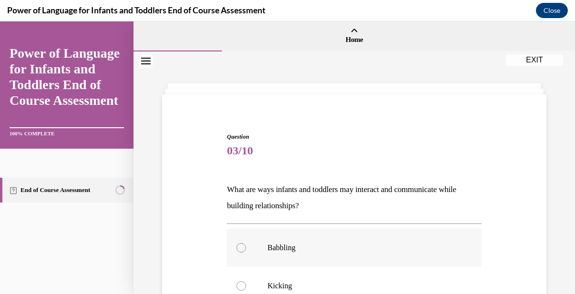
click at [242, 251] on div at bounding box center [241, 248] width 10 height 10
click at [242, 251] on input "Babbling" at bounding box center [241, 248] width 10 height 10
radio input "true"
click at [470, 267] on label "Kicking" at bounding box center [354, 286] width 254 height 38
click at [246, 281] on input "Kicking" at bounding box center [241, 286] width 10 height 10
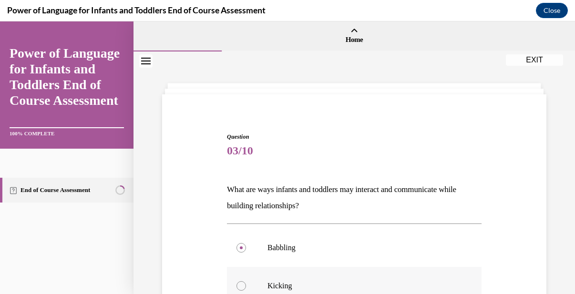
radio input "true"
click at [236, 243] on input "Babbling" at bounding box center [241, 248] width 10 height 10
radio input "true"
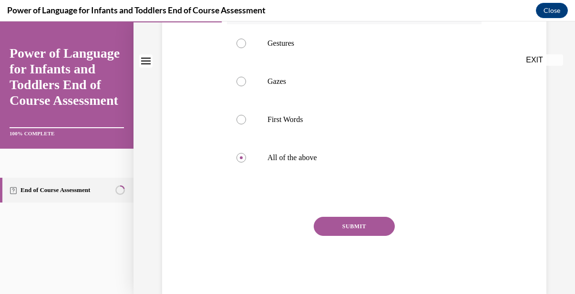
radio input "true"
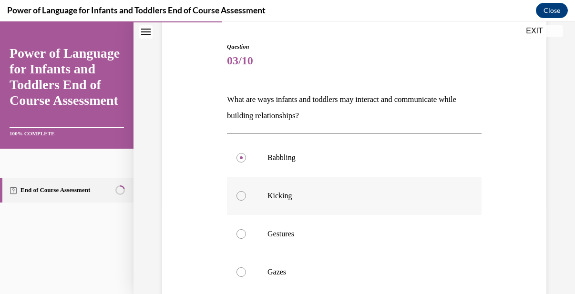
click at [236, 191] on input "Kicking" at bounding box center [241, 196] width 10 height 10
radio input "true"
click at [236, 229] on input "Gestures" at bounding box center [241, 234] width 10 height 10
radio input "true"
click at [236, 267] on input "Gazes" at bounding box center [241, 272] width 10 height 10
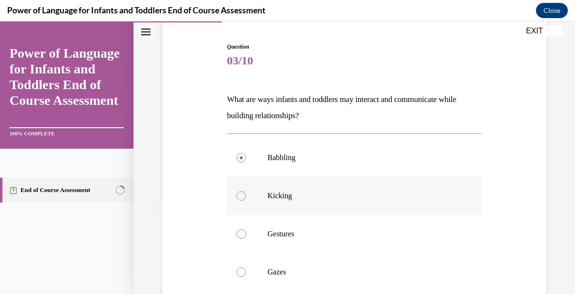
radio input "true"
radio input "false"
click at [236, 229] on input "Gestures" at bounding box center [241, 234] width 10 height 10
radio input "true"
click at [236, 191] on input "Kicking" at bounding box center [241, 196] width 10 height 10
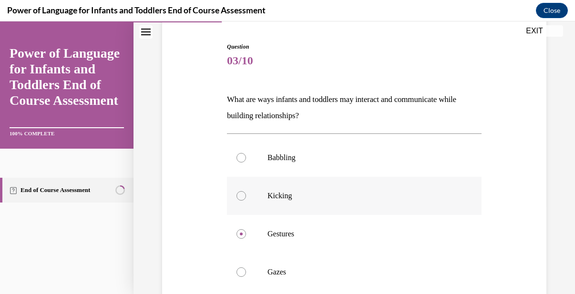
radio input "true"
click at [236, 153] on input "Babbling" at bounding box center [241, 158] width 10 height 10
radio input "true"
click at [400, 269] on p "Gazes" at bounding box center [362, 272] width 190 height 10
click at [246, 269] on input "Gazes" at bounding box center [241, 272] width 10 height 10
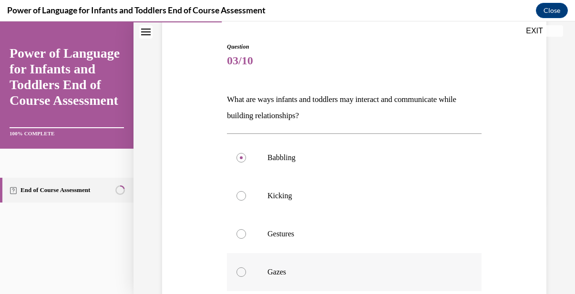
radio input "true"
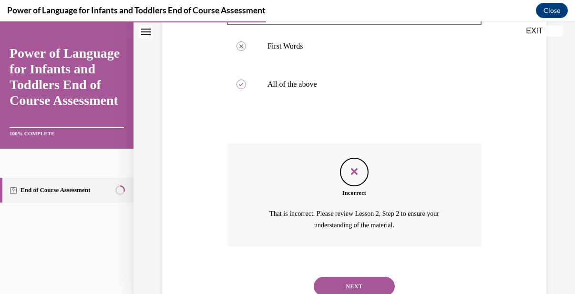
scroll to position [389, 0]
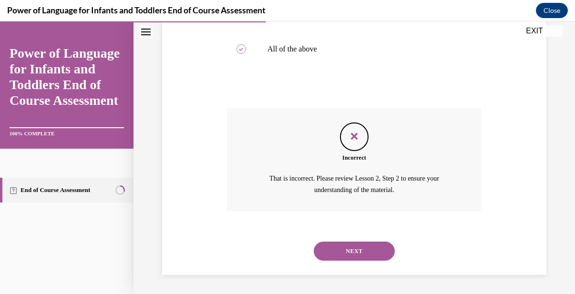
click at [349, 258] on button "NEXT" at bounding box center [353, 251] width 81 height 19
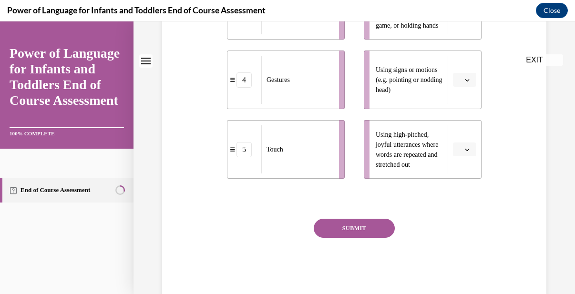
scroll to position [0, 0]
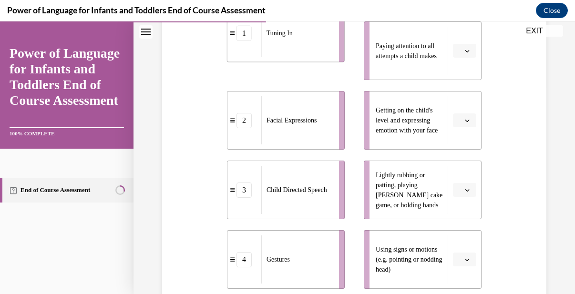
scroll to position [179, 0]
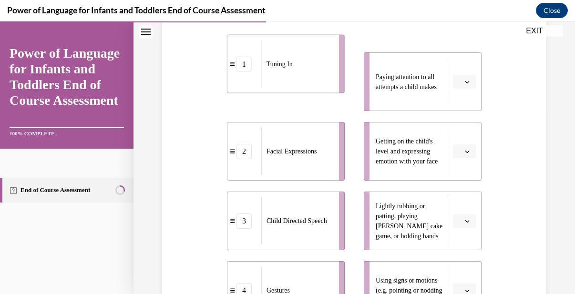
drag, startPoint x: 323, startPoint y: 63, endPoint x: 398, endPoint y: 50, distance: 76.4
click at [398, 50] on div "1 Tuning In 2 Facial Expressions 3 Child Directed Speech 4 Gestures 5 Touch Pay…" at bounding box center [354, 211] width 254 height 356
drag, startPoint x: 325, startPoint y: 103, endPoint x: 356, endPoint y: 110, distance: 31.1
click at [356, 110] on div "Tuning In" at bounding box center [324, 87] width 71 height 48
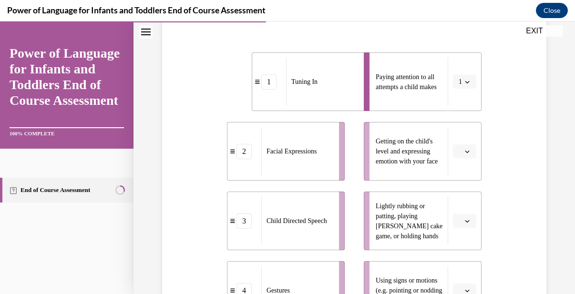
click at [526, 166] on div "Question 04/10 Please match each example with the correct element of responsive…" at bounding box center [354, 216] width 389 height 582
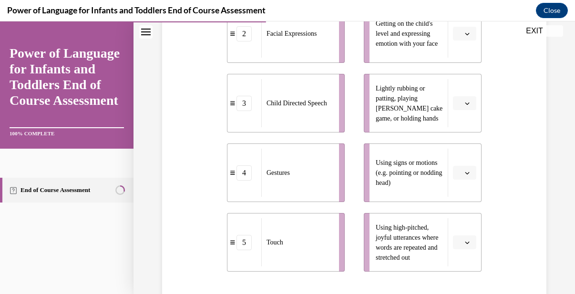
scroll to position [313, 0]
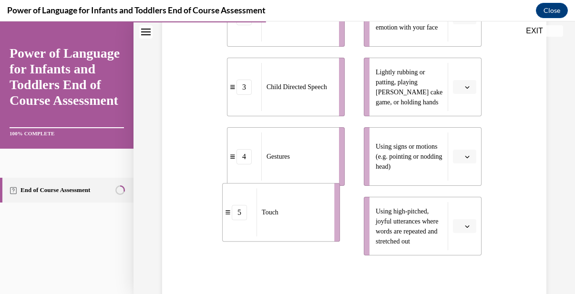
drag, startPoint x: 335, startPoint y: 252, endPoint x: 334, endPoint y: 201, distance: 50.5
click at [334, 201] on li "5 Touch" at bounding box center [281, 212] width 118 height 59
drag, startPoint x: 294, startPoint y: 260, endPoint x: 300, endPoint y: 172, distance: 88.3
click at [300, 172] on div "Touch" at bounding box center [292, 190] width 71 height 48
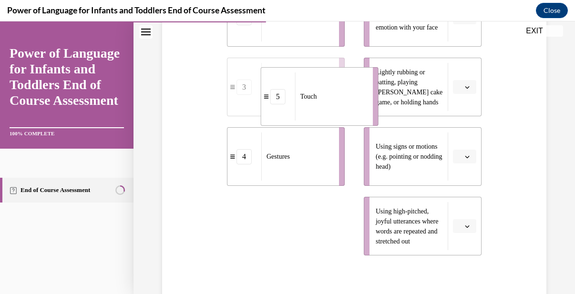
drag, startPoint x: 280, startPoint y: 253, endPoint x: 310, endPoint y: 103, distance: 153.0
click at [310, 103] on div "Touch" at bounding box center [330, 96] width 71 height 48
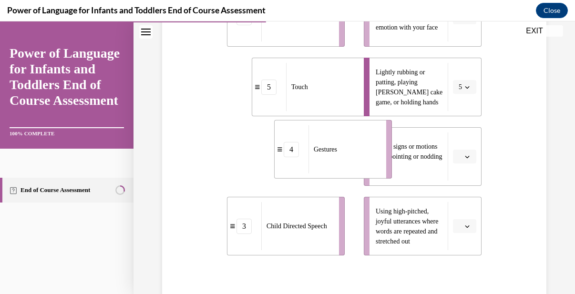
drag, startPoint x: 310, startPoint y: 172, endPoint x: 365, endPoint y: 166, distance: 56.1
click at [365, 165] on div "Gestures" at bounding box center [343, 149] width 71 height 48
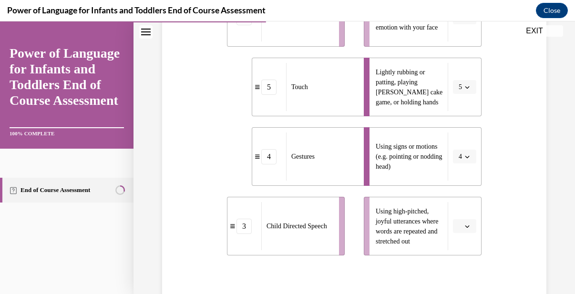
click at [341, 213] on li "3 Child Directed Speech" at bounding box center [286, 226] width 118 height 59
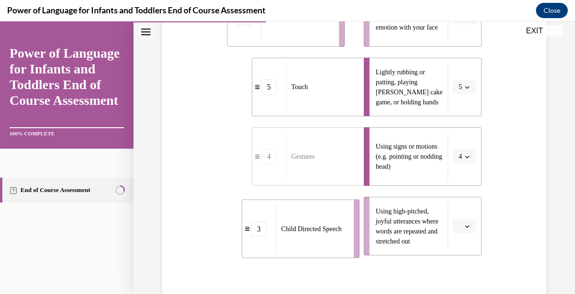
drag, startPoint x: 321, startPoint y: 237, endPoint x: 337, endPoint y: 240, distance: 16.0
click at [337, 234] on span "Child Directed Speech" at bounding box center [311, 229] width 61 height 10
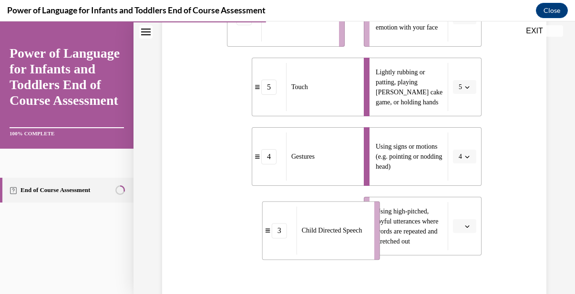
drag, startPoint x: 310, startPoint y: 240, endPoint x: 345, endPoint y: 245, distance: 35.6
click at [345, 234] on span "Child Directed Speech" at bounding box center [332, 230] width 61 height 7
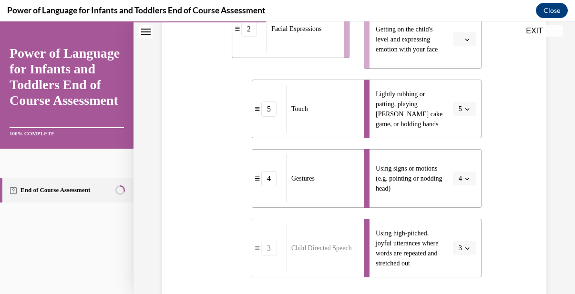
drag, startPoint x: 334, startPoint y: 38, endPoint x: 349, endPoint y: 41, distance: 16.0
click at [349, 41] on li "2 Facial Expressions" at bounding box center [291, 29] width 118 height 59
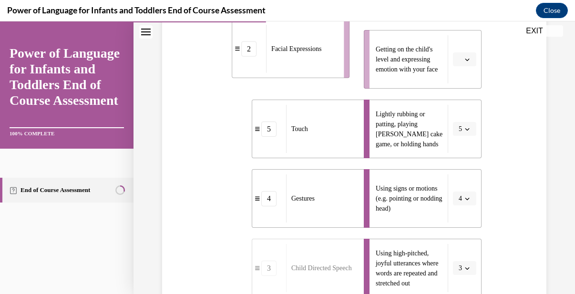
click at [349, 41] on ul "1 Tuning In 2 Facial Expressions 5 Touch 4 Gestures 3 Child Directed Speech" at bounding box center [290, 128] width 127 height 337
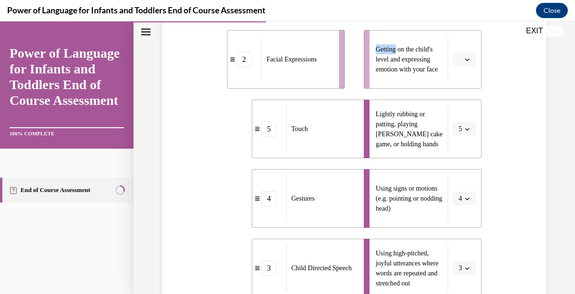
drag, startPoint x: 349, startPoint y: 41, endPoint x: 365, endPoint y: 48, distance: 17.3
click at [365, 48] on div "1 Tuning In 2 Facial Expressions 5 Touch 4 Gestures 3 Child Directed Speech Pay…" at bounding box center [354, 119] width 254 height 356
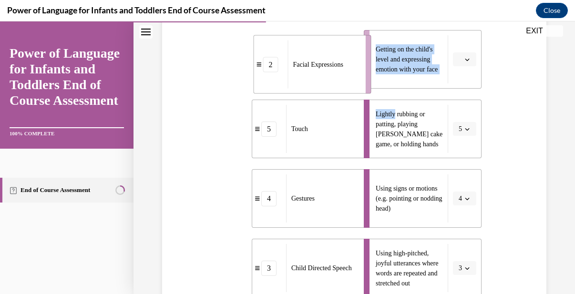
drag, startPoint x: 311, startPoint y: 70, endPoint x: 338, endPoint y: 74, distance: 27.1
click at [338, 74] on div "Facial Expressions" at bounding box center [322, 64] width 71 height 48
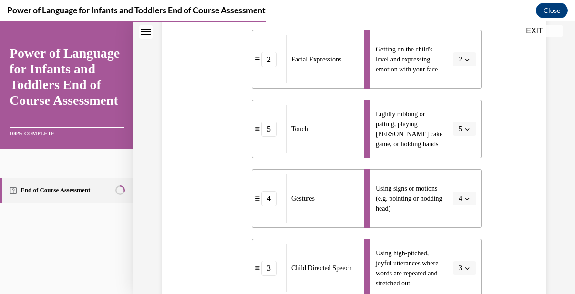
click at [545, 133] on div "Question 04/10 Please match each example with the correct element of responsive…" at bounding box center [354, 124] width 389 height 582
click at [513, 137] on div "Question 04/10 Please match each example with the correct element of responsive…" at bounding box center [354, 124] width 389 height 582
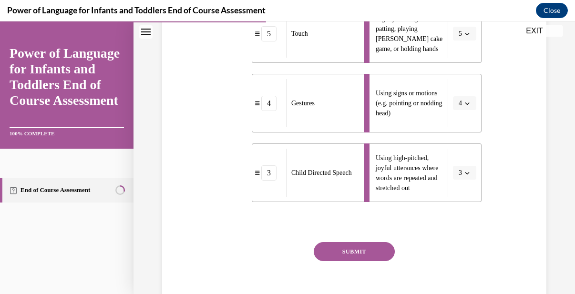
scroll to position [385, 0]
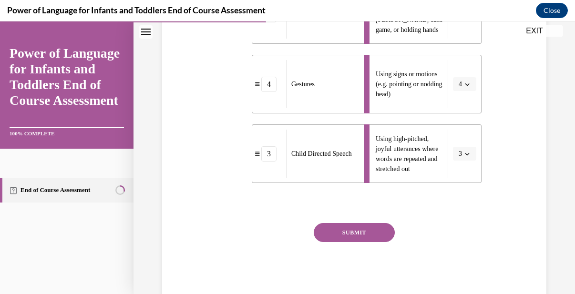
click at [354, 242] on button "SUBMIT" at bounding box center [353, 232] width 81 height 19
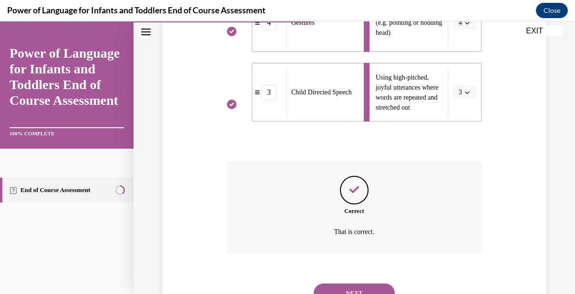
scroll to position [505, 0]
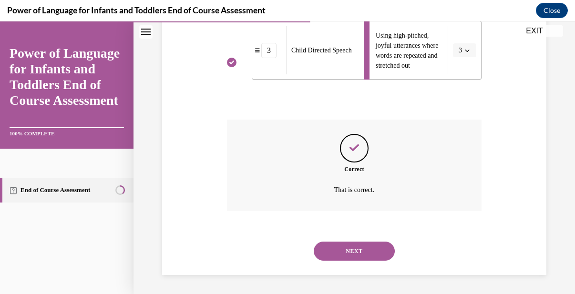
click at [354, 253] on button "NEXT" at bounding box center [353, 251] width 81 height 19
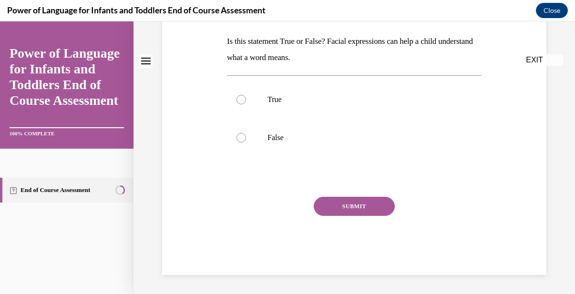
scroll to position [0, 0]
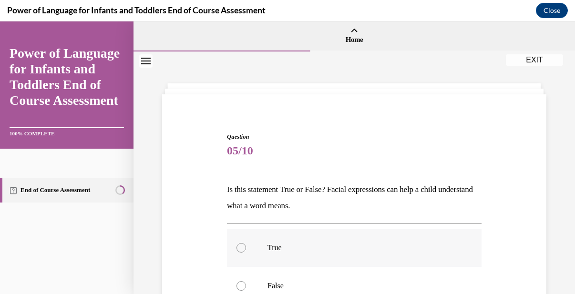
click at [245, 243] on label "True" at bounding box center [354, 248] width 254 height 38
click at [245, 243] on input "True" at bounding box center [241, 248] width 10 height 10
radio input "true"
click at [386, 231] on label "True" at bounding box center [354, 248] width 254 height 38
click at [246, 243] on input "True" at bounding box center [241, 248] width 10 height 10
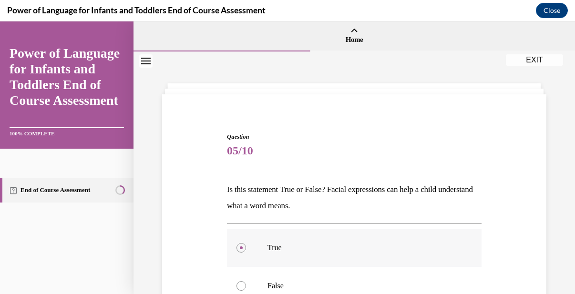
click at [236, 281] on input "False" at bounding box center [241, 286] width 10 height 10
radio input "true"
click at [236, 243] on input "True" at bounding box center [241, 248] width 10 height 10
radio input "true"
click at [236, 281] on input "False" at bounding box center [241, 286] width 10 height 10
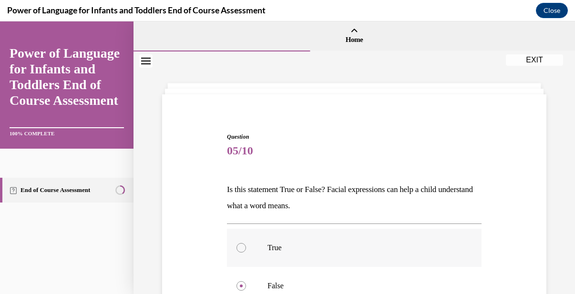
radio input "true"
click at [236, 243] on input "True" at bounding box center [241, 248] width 10 height 10
radio input "true"
click at [236, 281] on input "False" at bounding box center [241, 286] width 10 height 10
radio input "true"
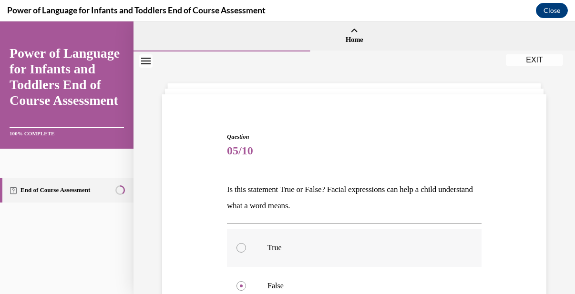
click at [236, 243] on input "True" at bounding box center [241, 248] width 10 height 10
radio input "true"
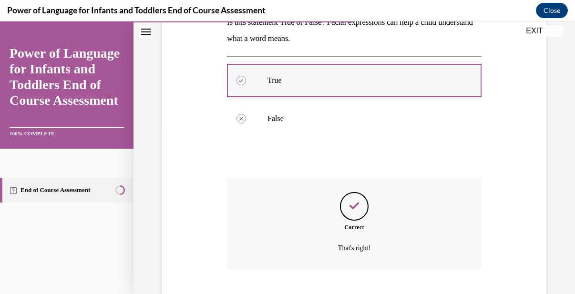
scroll to position [225, 0]
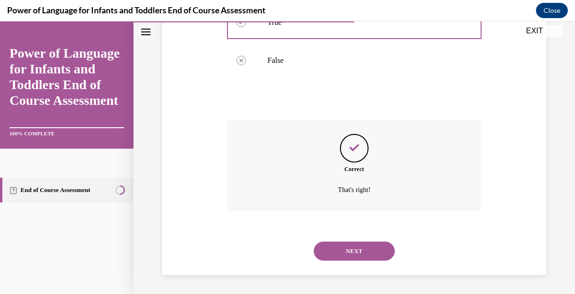
click at [365, 248] on button "NEXT" at bounding box center [353, 251] width 81 height 19
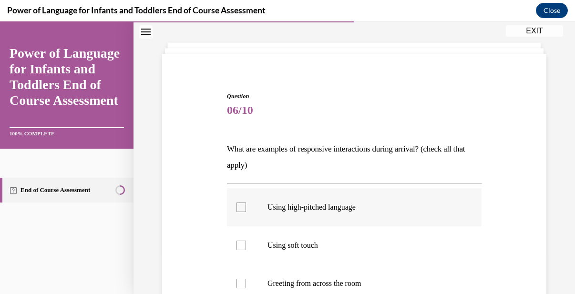
scroll to position [57, 0]
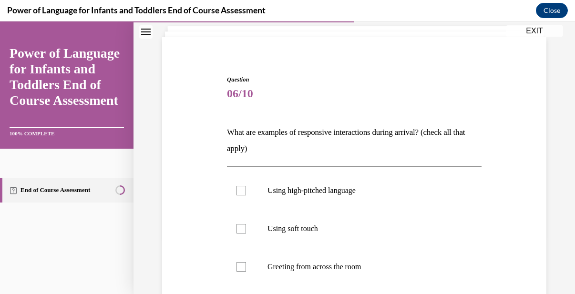
click at [542, 156] on div "Question 06/10 What are examples of responsive interactions during arrival? (ch…" at bounding box center [354, 264] width 389 height 434
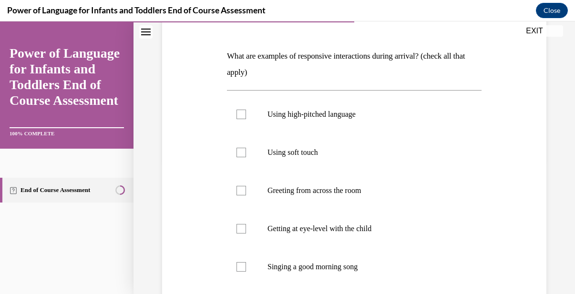
scroll to position [152, 0]
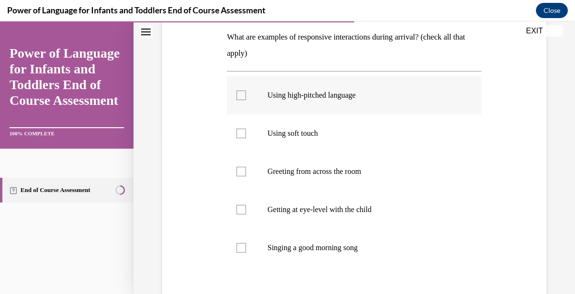
click at [243, 93] on div at bounding box center [241, 96] width 10 height 10
click at [243, 93] on input "Using high-pitched language" at bounding box center [241, 96] width 10 height 10
checkbox input "true"
click at [240, 130] on div at bounding box center [241, 134] width 10 height 10
click at [240, 130] on input "Using soft touch" at bounding box center [241, 134] width 10 height 10
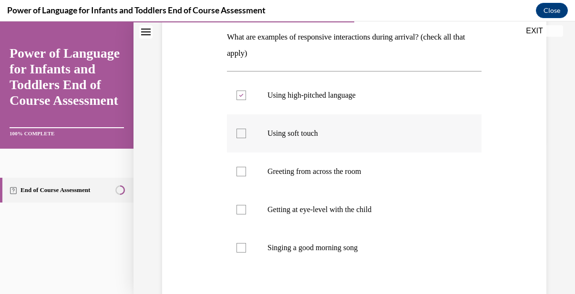
checkbox input "true"
click at [241, 172] on div at bounding box center [241, 172] width 10 height 10
click at [241, 172] on input "Greeting from across the room" at bounding box center [241, 172] width 10 height 10
click at [241, 172] on icon at bounding box center [241, 171] width 4 height 3
click at [241, 172] on input "Greeting from across the room" at bounding box center [241, 172] width 10 height 10
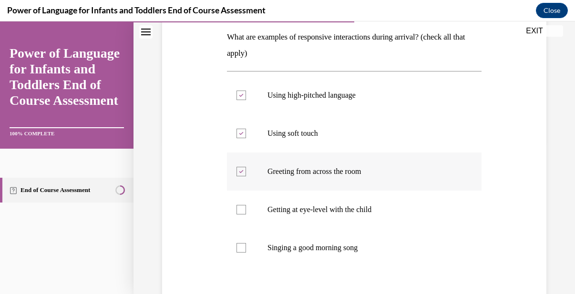
checkbox input "false"
click at [240, 209] on div at bounding box center [241, 210] width 10 height 10
click at [240, 209] on input "Getting at eye-level with the child" at bounding box center [241, 210] width 10 height 10
checkbox input "true"
click at [243, 247] on div at bounding box center [241, 248] width 10 height 10
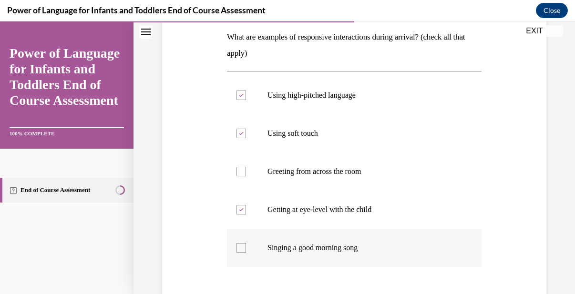
click at [243, 247] on input "Singing a good morning song" at bounding box center [241, 248] width 10 height 10
checkbox input "true"
click at [442, 218] on label "Getting at eye-level with the child" at bounding box center [354, 210] width 254 height 38
click at [246, 214] on input "Getting at eye-level with the child" at bounding box center [241, 210] width 10 height 10
checkbox input "false"
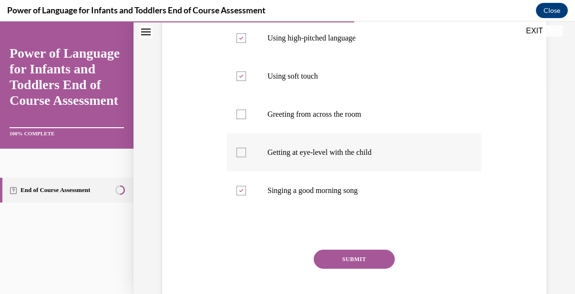
scroll to position [229, 0]
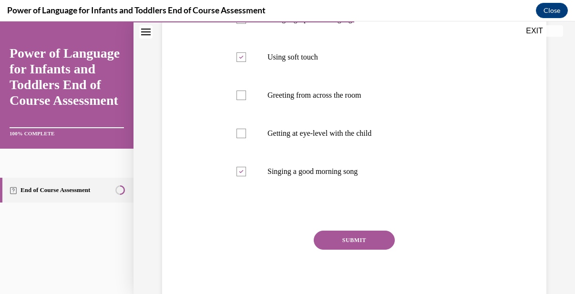
click at [345, 244] on button "SUBMIT" at bounding box center [353, 240] width 81 height 19
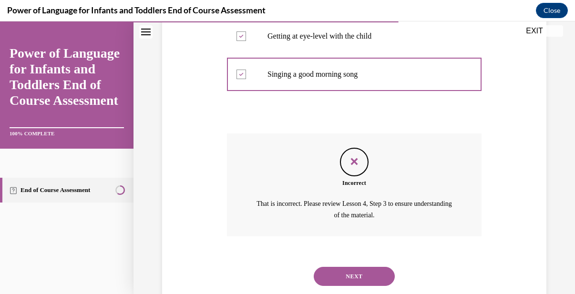
scroll to position [351, 0]
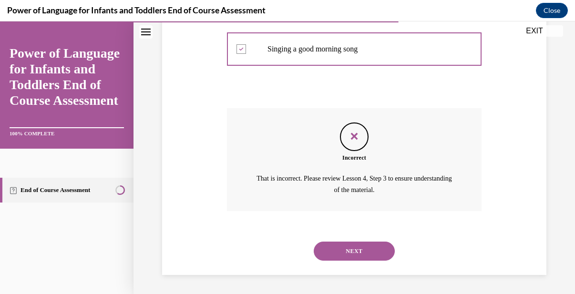
click at [428, 127] on div "Incorrect That is incorrect. Please review Lesson 4, Step 3 to ensure understan…" at bounding box center [354, 159] width 254 height 103
click at [384, 245] on button "NEXT" at bounding box center [353, 251] width 81 height 19
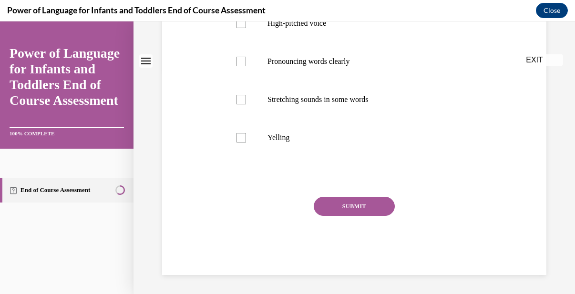
scroll to position [0, 0]
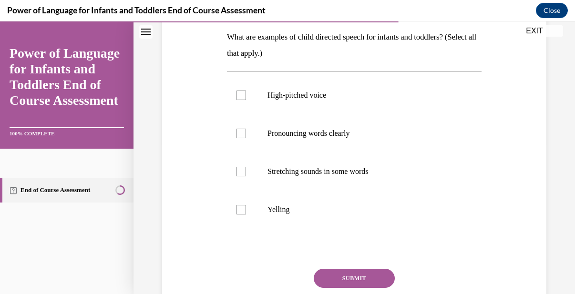
scroll to position [172, 0]
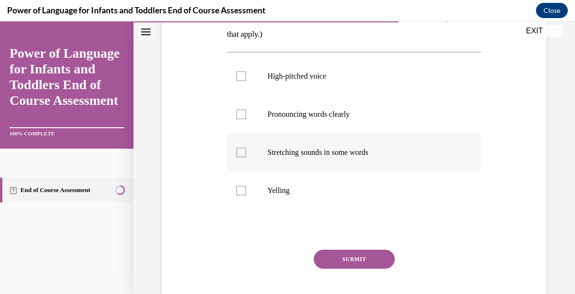
click at [242, 154] on div at bounding box center [241, 153] width 10 height 10
click at [242, 154] on input "Stretching sounds in some words" at bounding box center [241, 153] width 10 height 10
checkbox input "true"
click at [244, 113] on div at bounding box center [241, 115] width 10 height 10
click at [244, 113] on input "Pronouncing words clearly" at bounding box center [241, 115] width 10 height 10
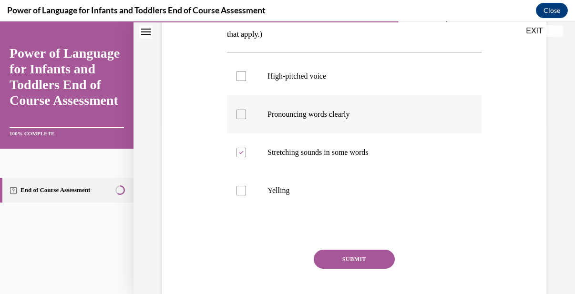
checkbox input "true"
click at [240, 73] on div at bounding box center [241, 76] width 10 height 10
click at [240, 73] on input "High-pitched voice" at bounding box center [241, 76] width 10 height 10
checkbox input "true"
click at [347, 253] on button "SUBMIT" at bounding box center [353, 259] width 81 height 19
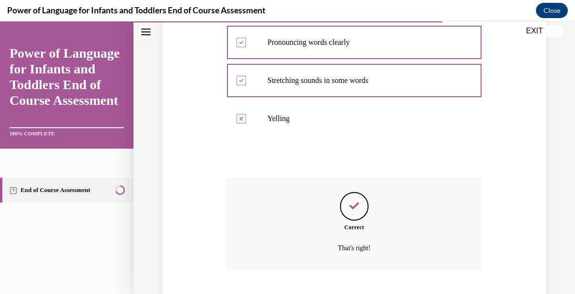
scroll to position [302, 0]
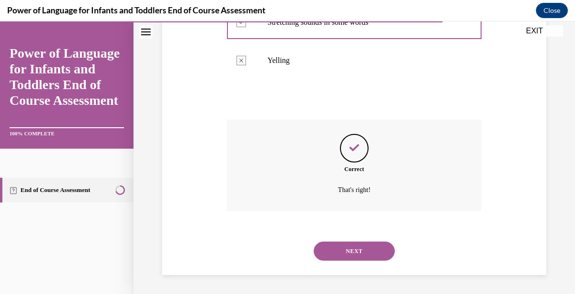
click at [352, 250] on button "NEXT" at bounding box center [353, 251] width 81 height 19
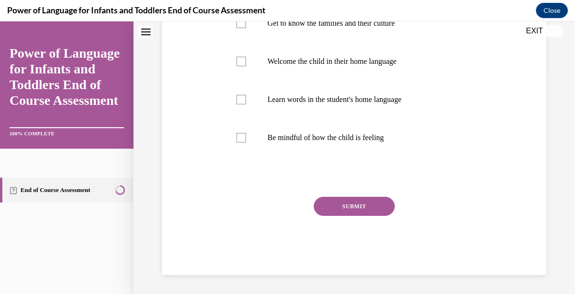
scroll to position [0, 0]
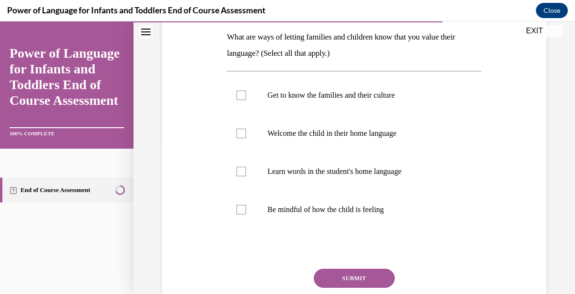
scroll to position [133, 0]
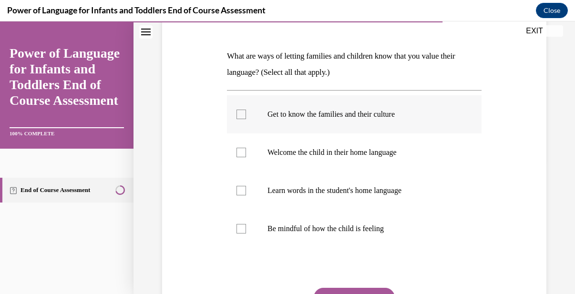
click at [238, 115] on div at bounding box center [241, 115] width 10 height 10
click at [238, 115] on input "Get to know the families and their culture" at bounding box center [241, 115] width 10 height 10
checkbox input "true"
click at [242, 149] on div at bounding box center [241, 153] width 10 height 10
click at [242, 149] on input "Welcome the child in their home language" at bounding box center [241, 153] width 10 height 10
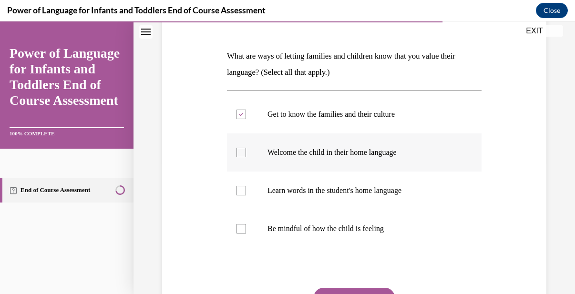
checkbox input "true"
click at [241, 189] on div at bounding box center [241, 191] width 10 height 10
click at [241, 189] on input "Learn words in the student's home language" at bounding box center [241, 191] width 10 height 10
checkbox input "true"
click at [242, 227] on div at bounding box center [241, 229] width 10 height 10
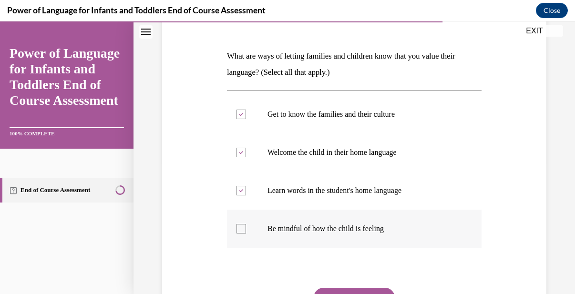
click at [242, 227] on input "Be mindful of how the child is feeling" at bounding box center [241, 229] width 10 height 10
checkbox input "true"
click at [364, 290] on button "SUBMIT" at bounding box center [353, 297] width 81 height 19
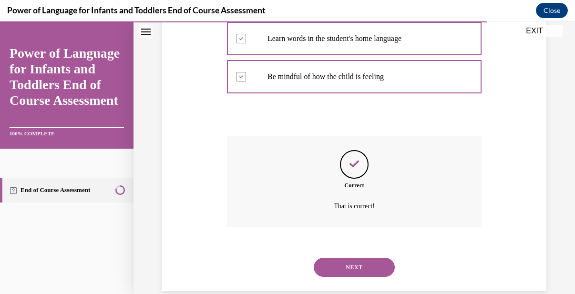
scroll to position [302, 0]
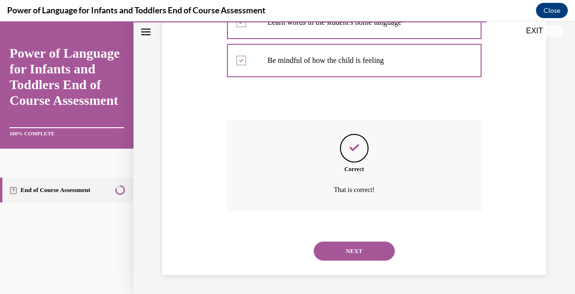
click at [351, 248] on button "NEXT" at bounding box center [353, 251] width 81 height 19
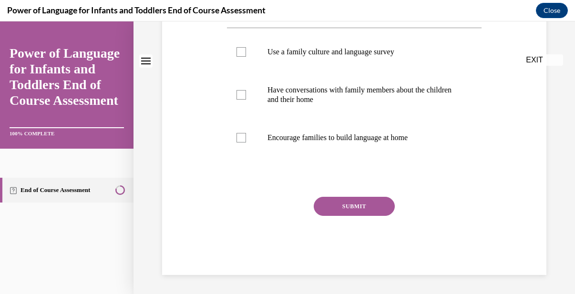
scroll to position [0, 0]
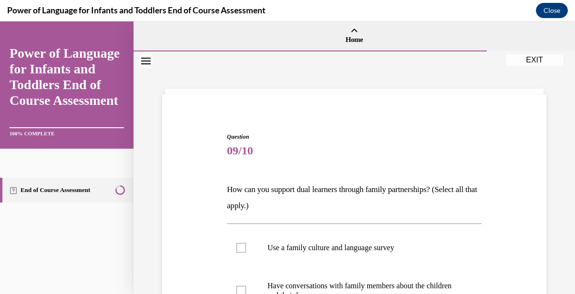
click at [486, 200] on div "Question 09/10 How can you support dual learners through family partnerships? (…" at bounding box center [354, 287] width 389 height 367
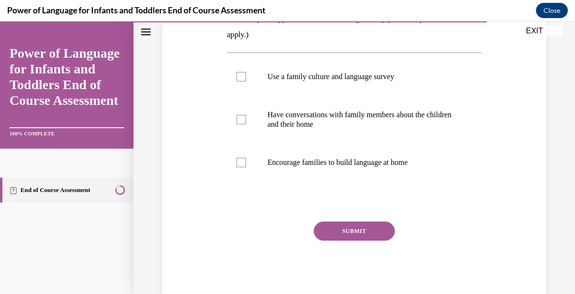
scroll to position [172, 0]
click at [245, 160] on div at bounding box center [241, 162] width 10 height 10
click at [245, 160] on input "Encourage families to build language at home" at bounding box center [241, 162] width 10 height 10
checkbox input "true"
click at [237, 117] on div at bounding box center [241, 119] width 10 height 10
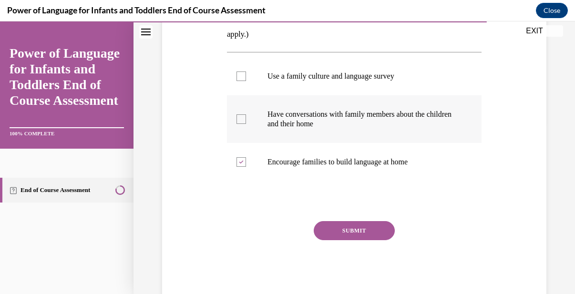
click at [237, 117] on input "Have conversations with family members about the children and their home" at bounding box center [241, 119] width 10 height 10
checkbox input "true"
click at [238, 71] on label "Use a family culture and language survey" at bounding box center [354, 76] width 254 height 38
click at [238, 71] on input "Use a family culture and language survey" at bounding box center [241, 76] width 10 height 10
checkbox input "true"
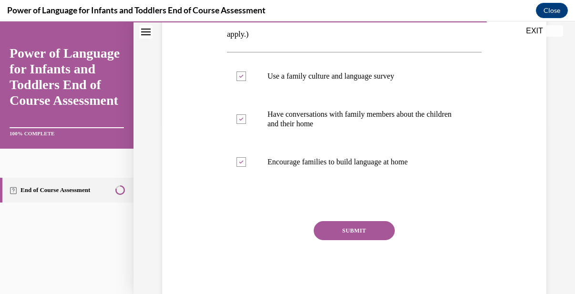
click at [349, 234] on button "SUBMIT" at bounding box center [353, 230] width 81 height 19
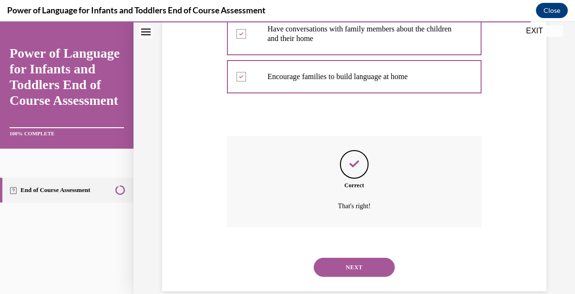
scroll to position [273, 0]
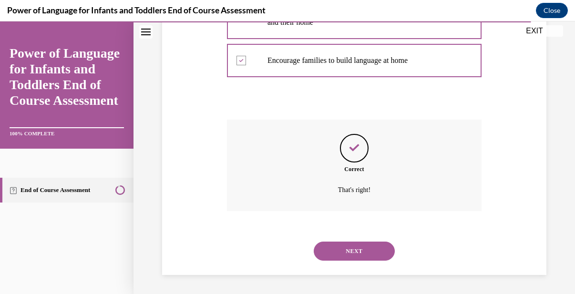
click at [350, 248] on button "NEXT" at bounding box center [353, 251] width 81 height 19
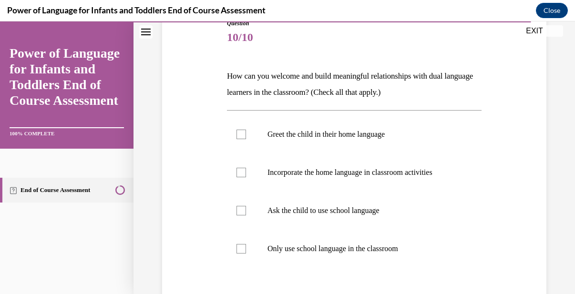
scroll to position [133, 0]
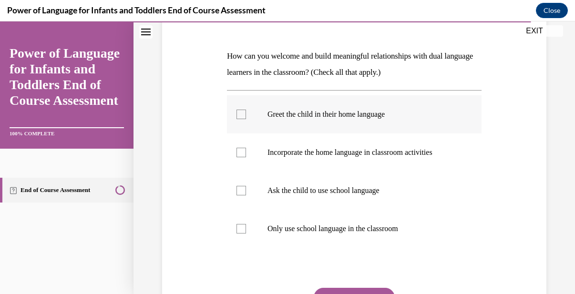
click at [241, 115] on div at bounding box center [241, 115] width 10 height 10
click at [241, 115] on input "Greet the child in their home language" at bounding box center [241, 115] width 10 height 10
checkbox input "true"
click at [242, 151] on div at bounding box center [241, 153] width 10 height 10
click at [242, 151] on input "Incorporate the home language in classroom activities" at bounding box center [241, 153] width 10 height 10
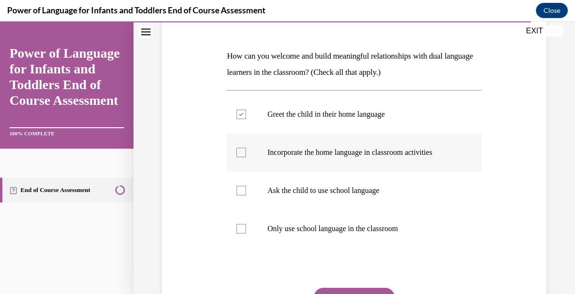
checkbox input "true"
click at [243, 229] on div at bounding box center [241, 229] width 10 height 10
click at [243, 229] on input "Only use school language in the classroom" at bounding box center [241, 229] width 10 height 10
checkbox input "true"
click at [353, 290] on button "SUBMIT" at bounding box center [353, 297] width 81 height 19
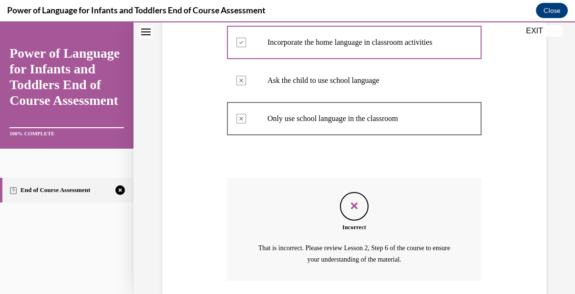
scroll to position [313, 0]
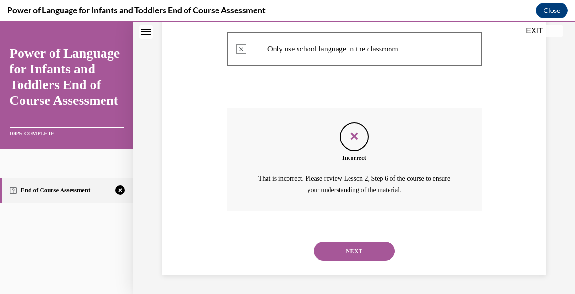
click at [469, 153] on div "Incorrect" at bounding box center [354, 157] width 254 height 9
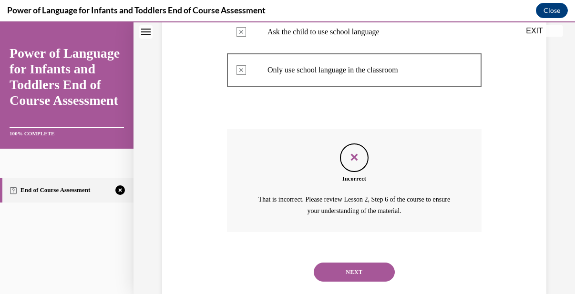
scroll to position [294, 0]
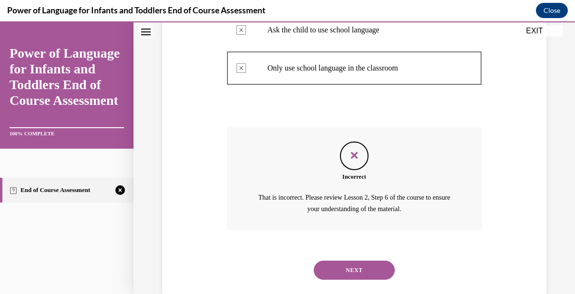
click at [354, 274] on button "NEXT" at bounding box center [353, 270] width 81 height 19
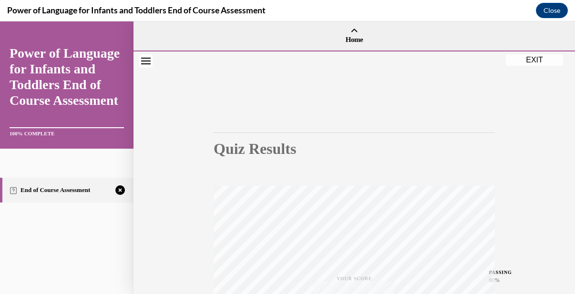
click at [495, 219] on div "Quiz Results PASSING 80% Your score 70% Failed PASSING 80% Your score Your scor…" at bounding box center [353, 280] width 441 height 458
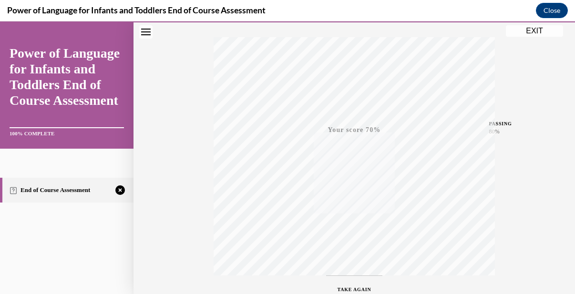
scroll to position [216, 0]
click at [357, 219] on div "TAKE AGAIN" at bounding box center [354, 230] width 34 height 22
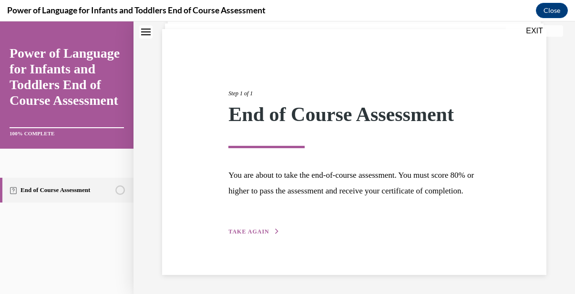
scroll to position [81, 0]
click at [253, 230] on span "TAKE AGAIN" at bounding box center [248, 231] width 40 height 7
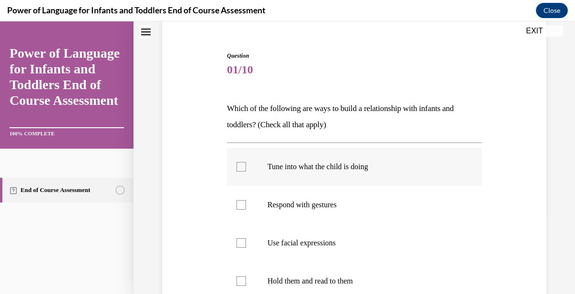
click at [244, 166] on div at bounding box center [241, 167] width 10 height 10
click at [244, 166] on input "Tune into what the child is doing" at bounding box center [241, 167] width 10 height 10
checkbox input "true"
click at [236, 207] on div at bounding box center [241, 205] width 10 height 10
click at [236, 207] on input "Respond with gestures" at bounding box center [241, 205] width 10 height 10
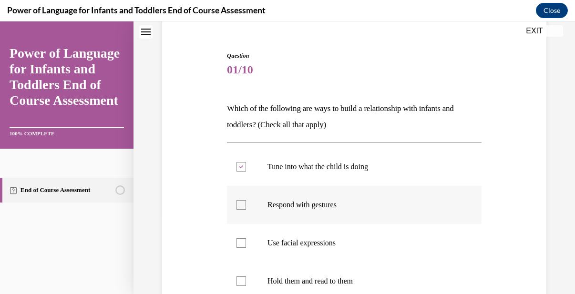
checkbox input "true"
click at [238, 246] on div at bounding box center [241, 243] width 10 height 10
click at [238, 246] on input "Use facial expressions" at bounding box center [241, 243] width 10 height 10
click at [377, 259] on label "Use facial expressions" at bounding box center [354, 243] width 254 height 38
click at [246, 248] on input "Use facial expressions" at bounding box center [241, 243] width 10 height 10
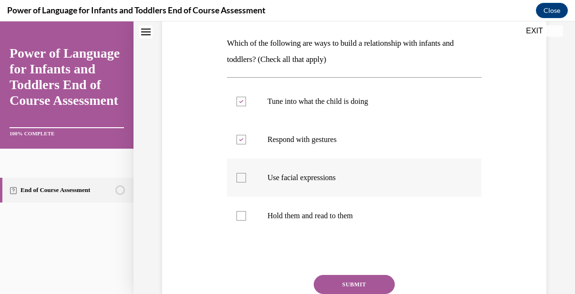
scroll to position [157, 0]
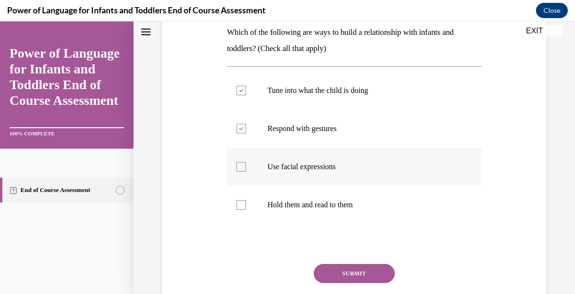
click at [240, 169] on div at bounding box center [241, 167] width 10 height 10
click at [240, 169] on input "Use facial expressions" at bounding box center [241, 167] width 10 height 10
checkbox input "true"
click at [241, 206] on div at bounding box center [241, 205] width 10 height 10
click at [241, 206] on input "Hold them and read to them" at bounding box center [241, 205] width 10 height 10
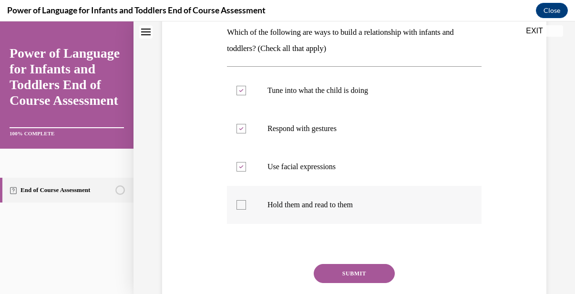
checkbox input "true"
click at [364, 266] on button "SUBMIT" at bounding box center [353, 273] width 81 height 19
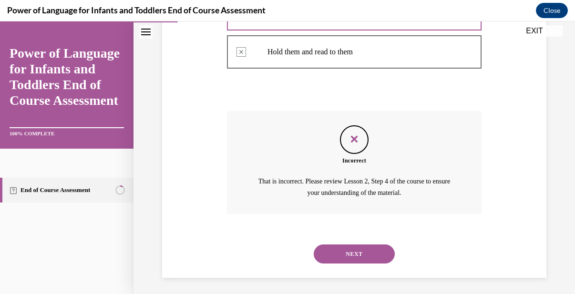
scroll to position [313, 0]
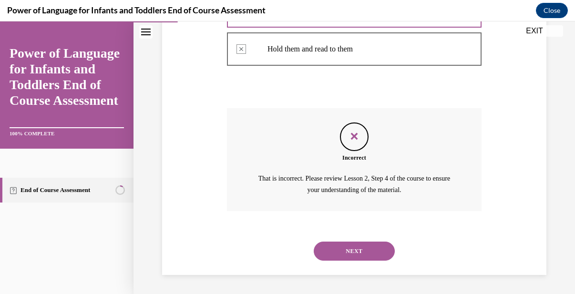
click at [407, 220] on div "Incorrect That is incorrect. Please review Lesson 2, Step 4 of the course to en…" at bounding box center [354, 166] width 254 height 117
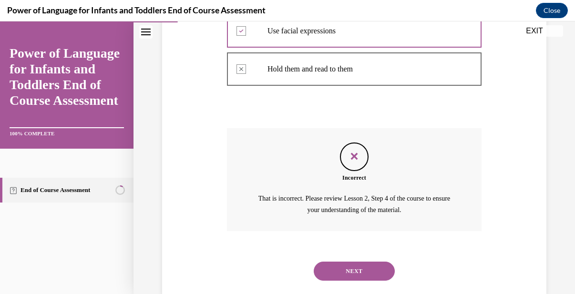
scroll to position [294, 0]
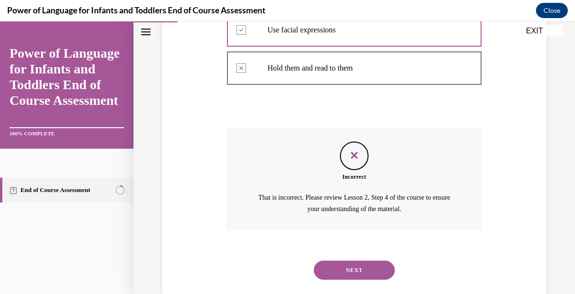
click at [357, 274] on button "NEXT" at bounding box center [353, 270] width 81 height 19
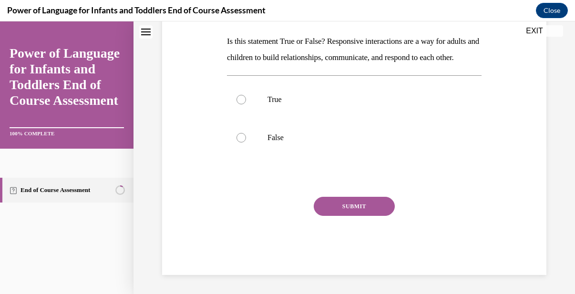
scroll to position [0, 0]
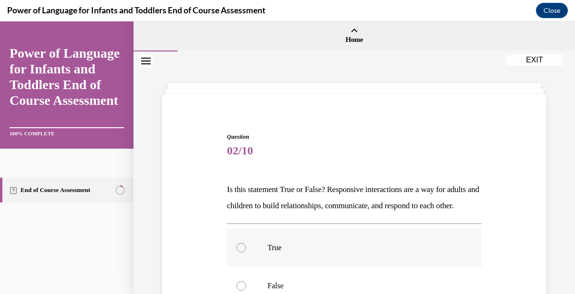
click at [240, 253] on div at bounding box center [241, 248] width 10 height 10
click at [240, 253] on input "True" at bounding box center [241, 248] width 10 height 10
radio input "true"
click at [376, 253] on p "True" at bounding box center [362, 248] width 190 height 10
click at [246, 253] on input "True" at bounding box center [241, 248] width 10 height 10
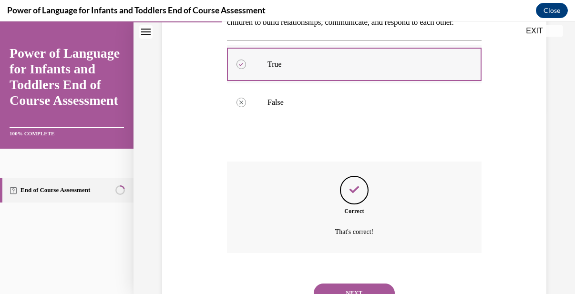
scroll to position [242, 0]
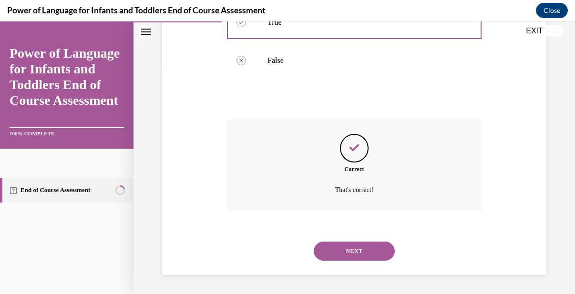
click at [356, 244] on button "NEXT" at bounding box center [353, 251] width 81 height 19
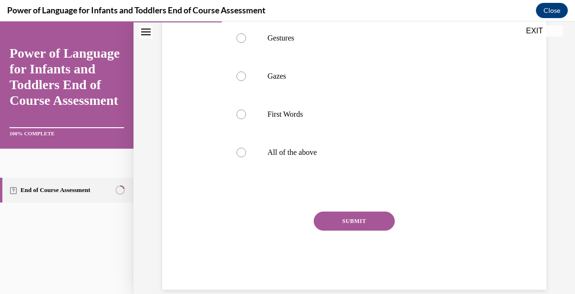
scroll to position [301, 0]
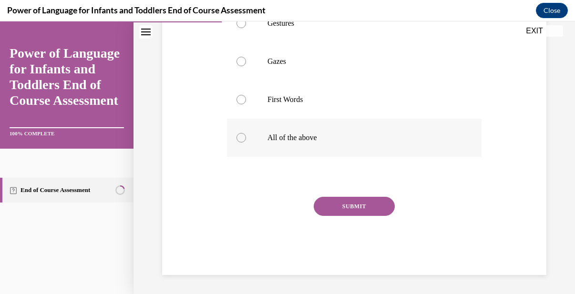
click at [239, 139] on div at bounding box center [241, 138] width 10 height 10
click at [239, 139] on input "All of the above" at bounding box center [241, 138] width 10 height 10
radio input "true"
click at [360, 207] on button "SUBMIT" at bounding box center [353, 206] width 81 height 19
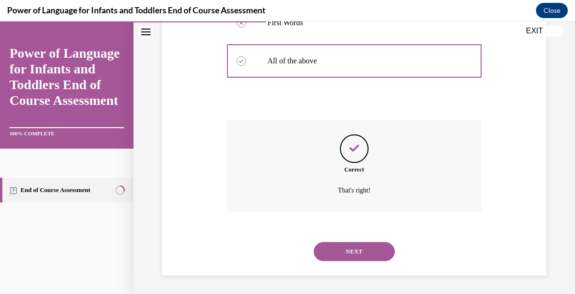
scroll to position [378, 0]
click at [349, 252] on button "NEXT" at bounding box center [353, 251] width 81 height 19
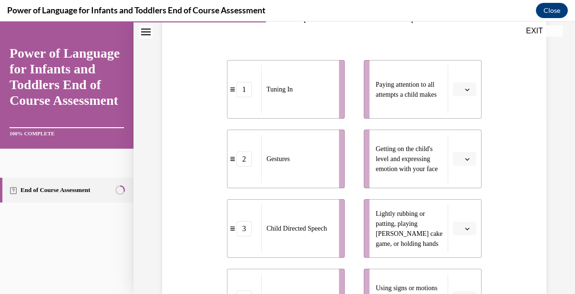
scroll to position [191, 0]
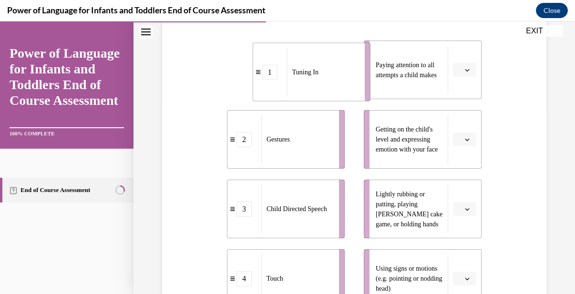
drag, startPoint x: 323, startPoint y: 84, endPoint x: 350, endPoint y: 87, distance: 27.7
click at [350, 87] on div "Tuning In" at bounding box center [322, 72] width 71 height 48
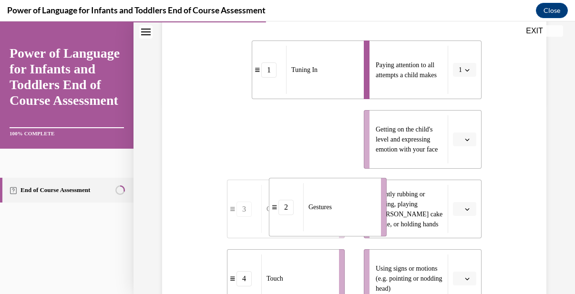
drag, startPoint x: 329, startPoint y: 144, endPoint x: 373, endPoint y: 215, distance: 83.4
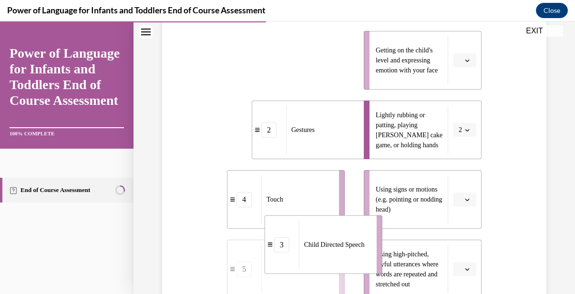
drag, startPoint x: 313, startPoint y: 166, endPoint x: 356, endPoint y: 307, distance: 147.9
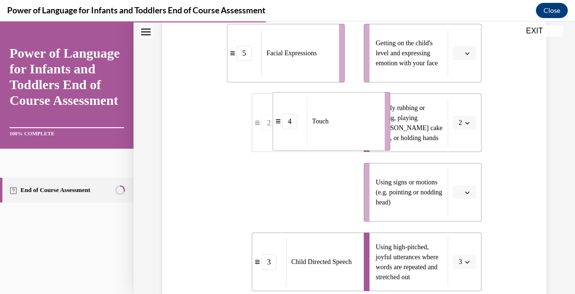
drag, startPoint x: 300, startPoint y: 196, endPoint x: 346, endPoint y: 124, distance: 85.5
click at [346, 124] on div "Touch" at bounding box center [342, 121] width 71 height 48
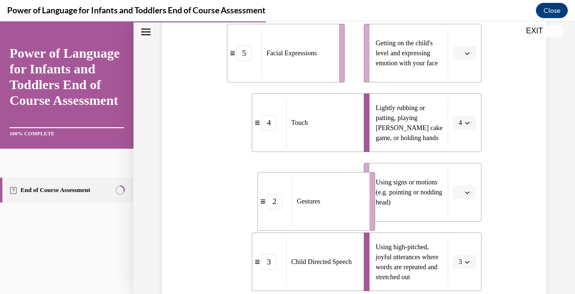
drag, startPoint x: 318, startPoint y: 206, endPoint x: 350, endPoint y: 215, distance: 32.7
click at [350, 215] on div "Gestures" at bounding box center [327, 201] width 71 height 48
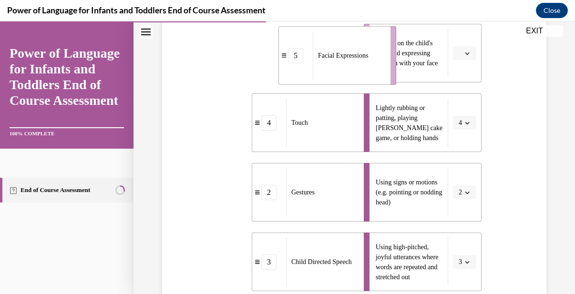
drag, startPoint x: 322, startPoint y: 85, endPoint x: 374, endPoint y: 88, distance: 51.5
click at [374, 80] on div "Facial Expressions" at bounding box center [348, 55] width 71 height 48
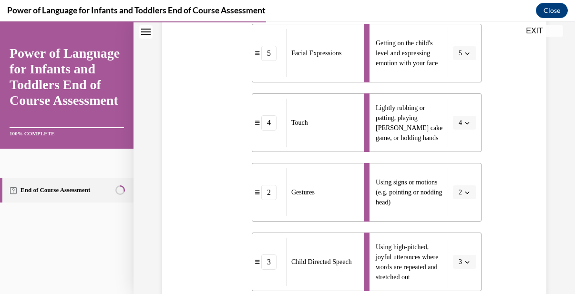
click at [503, 142] on div "Question 04/10 Please match each example with the correct element of responsive…" at bounding box center [354, 118] width 389 height 582
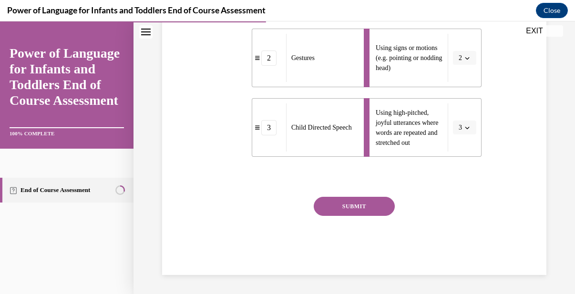
scroll to position [427, 0]
click at [360, 203] on button "SUBMIT" at bounding box center [353, 206] width 81 height 19
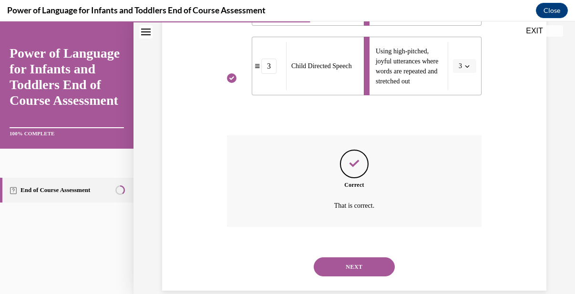
scroll to position [505, 0]
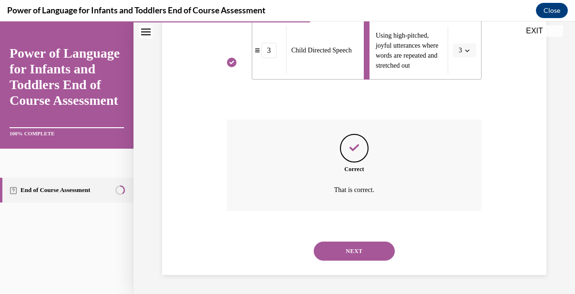
click at [352, 249] on button "NEXT" at bounding box center [353, 251] width 81 height 19
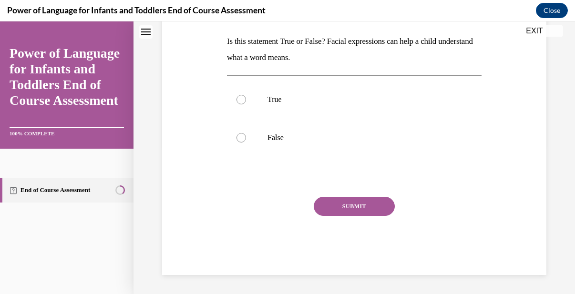
scroll to position [0, 0]
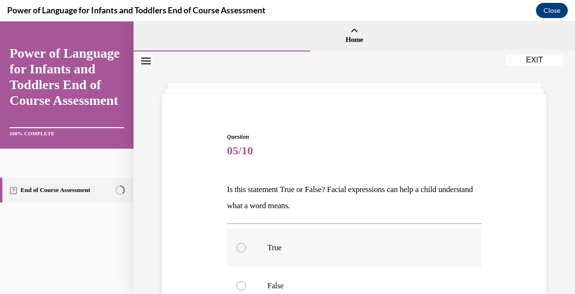
click at [243, 246] on div at bounding box center [241, 248] width 10 height 10
click at [243, 246] on input "True" at bounding box center [241, 248] width 10 height 10
radio input "true"
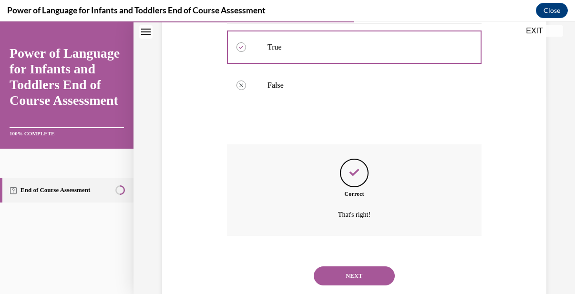
scroll to position [225, 0]
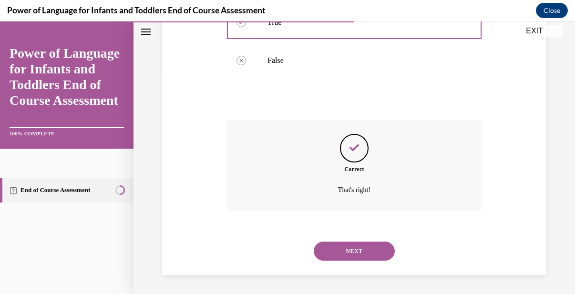
click at [366, 248] on button "NEXT" at bounding box center [353, 251] width 81 height 19
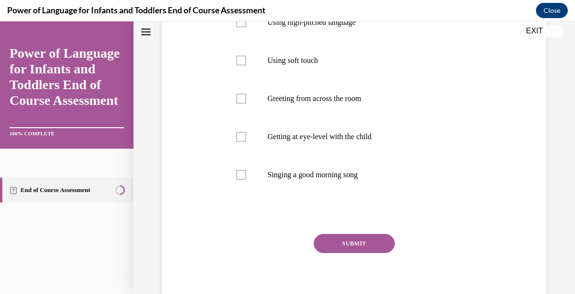
scroll to position [0, 0]
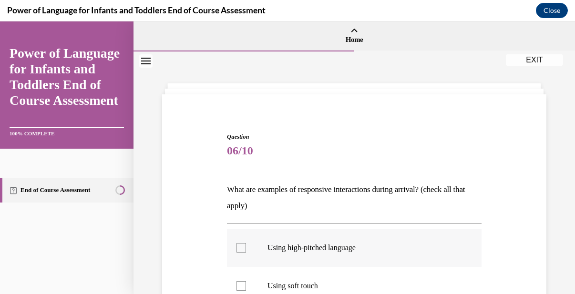
click at [239, 242] on label "Using high-pitched language" at bounding box center [354, 248] width 254 height 38
click at [239, 243] on input "Using high-pitched language" at bounding box center [241, 248] width 10 height 10
checkbox input "true"
click at [243, 287] on div at bounding box center [241, 286] width 10 height 10
click at [243, 287] on input "Using soft touch" at bounding box center [241, 286] width 10 height 10
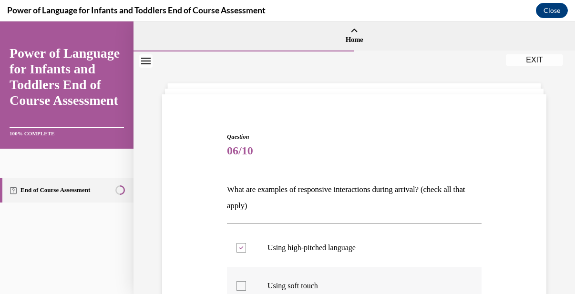
checkbox input "true"
click at [454, 235] on label "Using high-pitched language" at bounding box center [354, 248] width 254 height 38
click at [246, 243] on input "Using high-pitched language" at bounding box center [241, 248] width 10 height 10
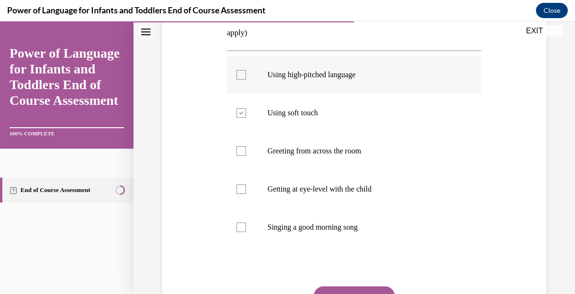
scroll to position [191, 0]
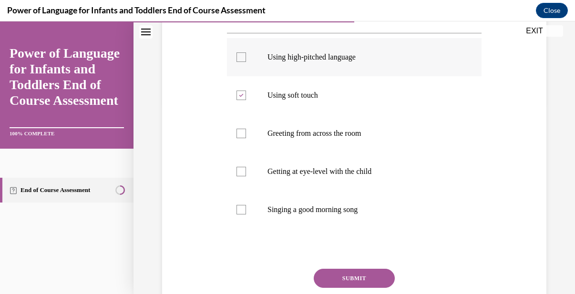
click at [243, 56] on div at bounding box center [241, 57] width 10 height 10
click at [243, 56] on input "Using high-pitched language" at bounding box center [241, 57] width 10 height 10
checkbox input "true"
click at [238, 169] on div at bounding box center [241, 172] width 10 height 10
click at [238, 169] on input "Getting at eye-level with the child" at bounding box center [241, 172] width 10 height 10
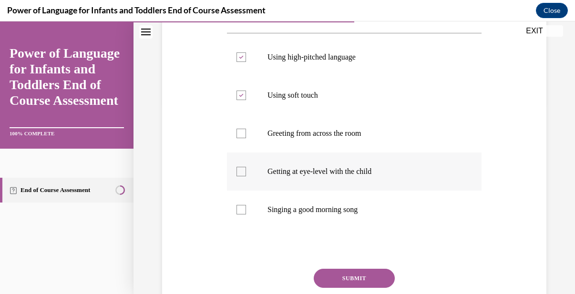
checkbox input "true"
click at [239, 212] on div at bounding box center [241, 210] width 10 height 10
click at [239, 212] on input "Singing a good morning song" at bounding box center [241, 210] width 10 height 10
checkbox input "true"
click at [346, 275] on button "SUBMIT" at bounding box center [353, 278] width 81 height 19
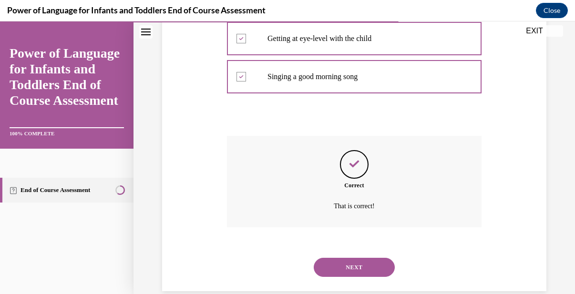
scroll to position [340, 0]
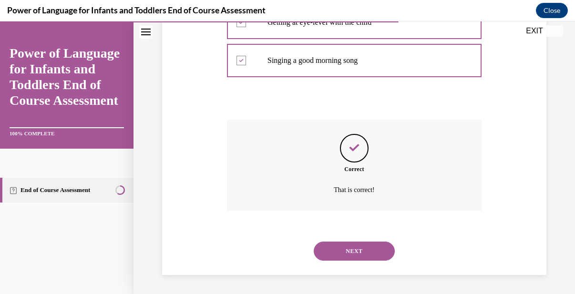
click at [354, 249] on button "NEXT" at bounding box center [353, 251] width 81 height 19
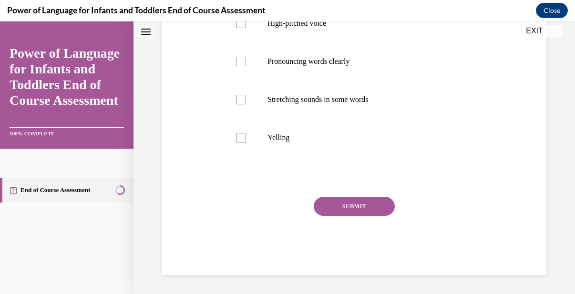
scroll to position [0, 0]
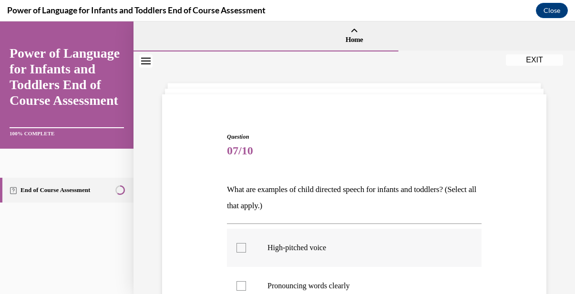
click at [382, 256] on label "High-pitched voice" at bounding box center [354, 248] width 254 height 38
click at [246, 253] on input "High-pitched voice" at bounding box center [241, 248] width 10 height 10
checkbox input "true"
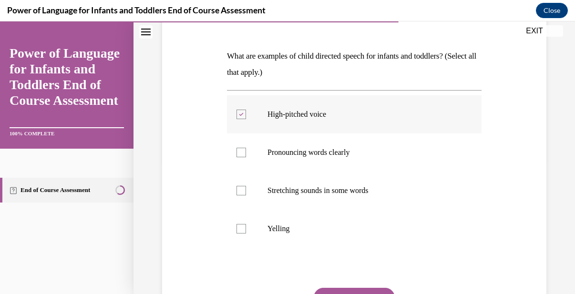
scroll to position [152, 0]
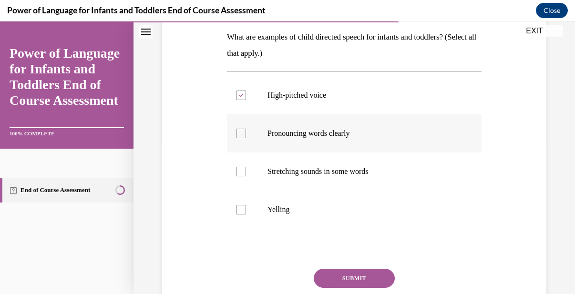
click at [245, 131] on div at bounding box center [241, 134] width 10 height 10
click at [245, 131] on input "Pronouncing words clearly" at bounding box center [241, 134] width 10 height 10
checkbox input "true"
click at [238, 171] on div at bounding box center [241, 172] width 10 height 10
click at [238, 171] on input "Stretching sounds in some words" at bounding box center [241, 172] width 10 height 10
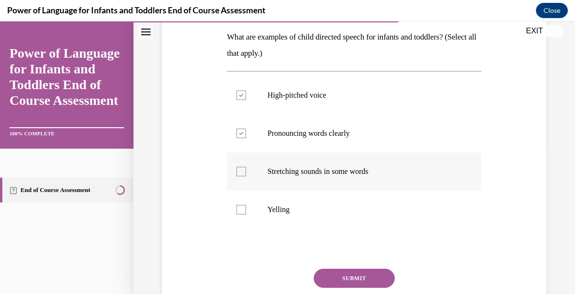
checkbox input "true"
click at [358, 274] on button "SUBMIT" at bounding box center [353, 278] width 81 height 19
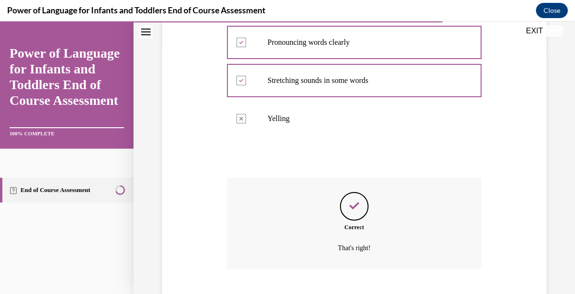
scroll to position [302, 0]
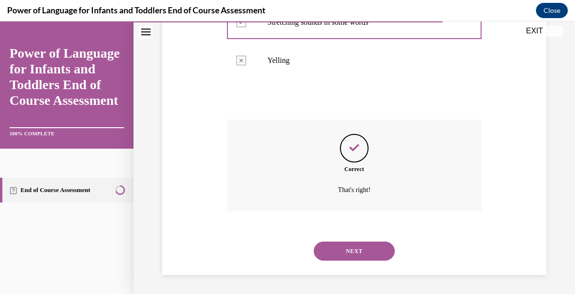
click at [353, 258] on button "NEXT" at bounding box center [353, 251] width 81 height 19
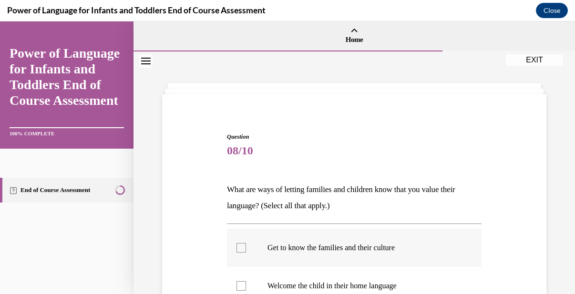
click at [430, 253] on label "Get to know the families and their culture" at bounding box center [354, 248] width 254 height 38
click at [246, 253] on input "Get to know the families and their culture" at bounding box center [241, 248] width 10 height 10
checkbox input "true"
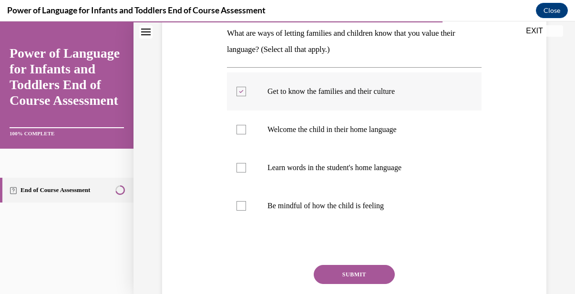
scroll to position [172, 0]
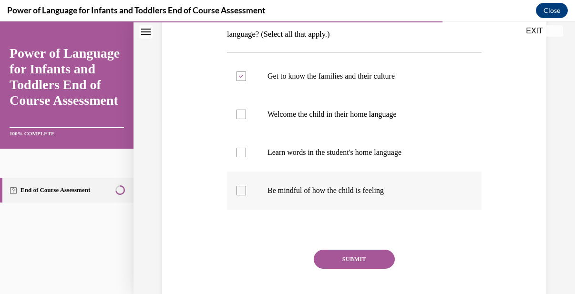
click at [242, 190] on div at bounding box center [241, 191] width 10 height 10
click at [242, 190] on input "Be mindful of how the child is feeling" at bounding box center [241, 191] width 10 height 10
checkbox input "true"
click at [238, 153] on div at bounding box center [241, 153] width 10 height 10
click at [238, 153] on input "Learn words in the student's home language" at bounding box center [241, 153] width 10 height 10
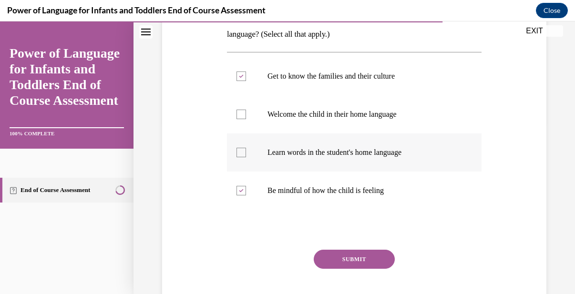
checkbox input "true"
click at [242, 113] on div at bounding box center [241, 115] width 10 height 10
click at [242, 113] on input "Welcome the child in their home language" at bounding box center [241, 115] width 10 height 10
checkbox input "true"
click at [354, 254] on button "SUBMIT" at bounding box center [353, 259] width 81 height 19
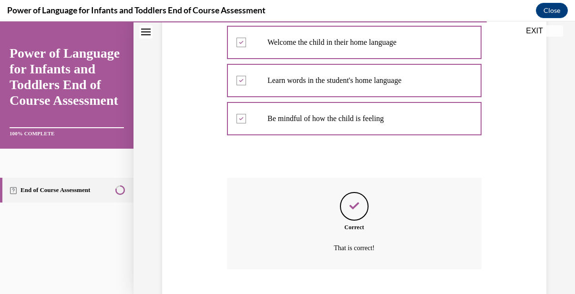
scroll to position [302, 0]
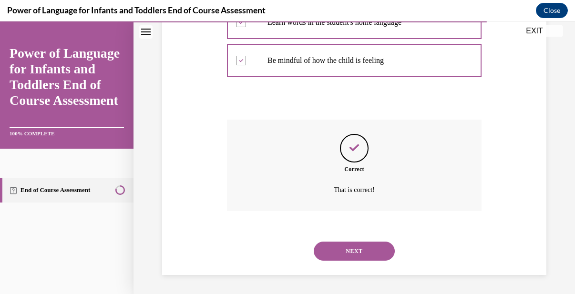
click at [354, 254] on button "NEXT" at bounding box center [353, 251] width 81 height 19
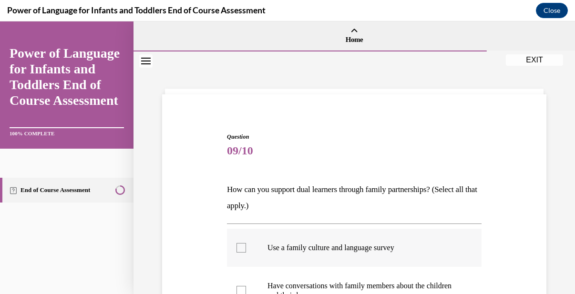
click at [418, 245] on p "Use a family culture and language survey" at bounding box center [362, 248] width 190 height 10
click at [246, 245] on input "Use a family culture and language survey" at bounding box center [241, 248] width 10 height 10
checkbox input "true"
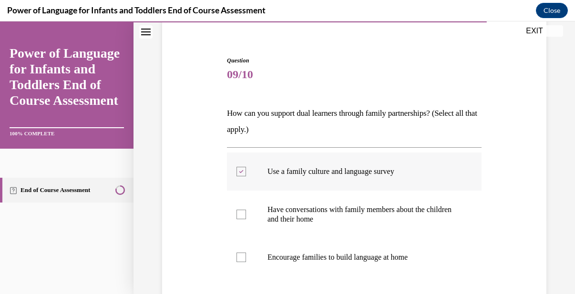
scroll to position [95, 0]
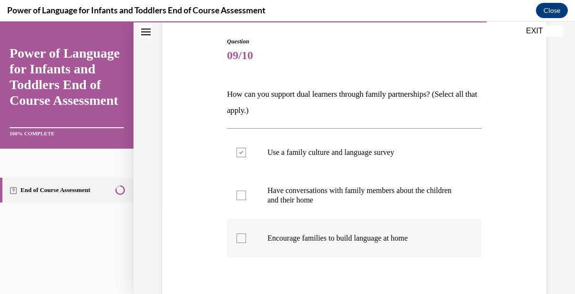
click at [245, 239] on div at bounding box center [241, 238] width 10 height 10
click at [245, 239] on input "Encourage families to build language at home" at bounding box center [241, 238] width 10 height 10
checkbox input "true"
click at [243, 196] on div at bounding box center [241, 196] width 10 height 10
click at [243, 196] on input "Have conversations with family members about the children and their home" at bounding box center [241, 196] width 10 height 10
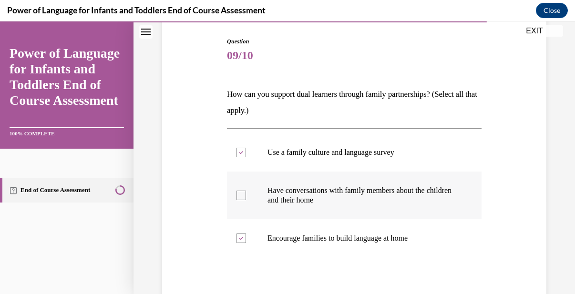
checkbox input "true"
click at [518, 195] on div "Question 09/10 How can you support dual learners through family partnerships? (…" at bounding box center [354, 192] width 389 height 367
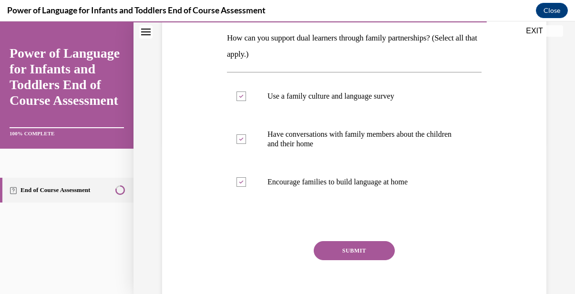
scroll to position [152, 0]
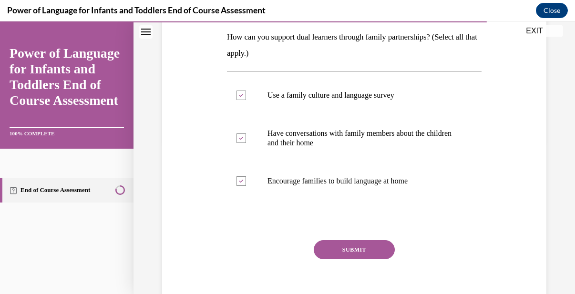
click at [356, 252] on button "SUBMIT" at bounding box center [353, 249] width 81 height 19
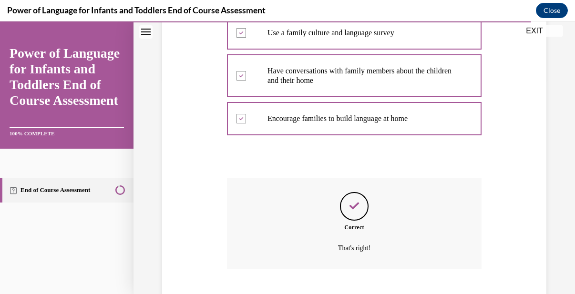
scroll to position [273, 0]
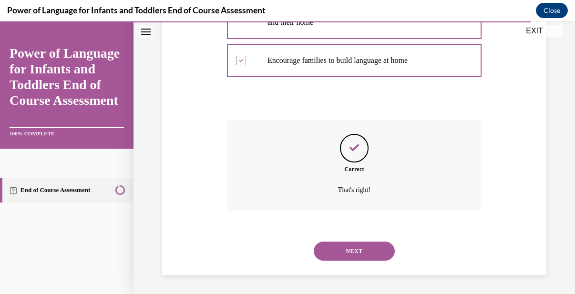
click at [356, 252] on button "NEXT" at bounding box center [353, 251] width 81 height 19
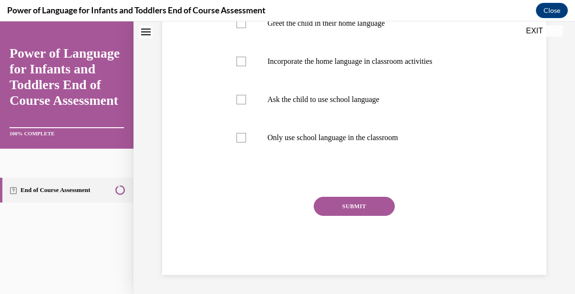
scroll to position [0, 0]
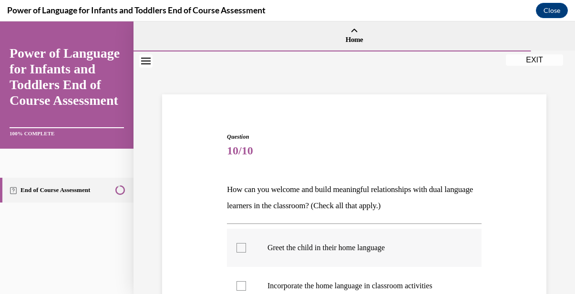
click at [430, 244] on p "Greet the child in their home language" at bounding box center [362, 248] width 190 height 10
click at [246, 244] on input "Greet the child in their home language" at bounding box center [241, 248] width 10 height 10
checkbox input "true"
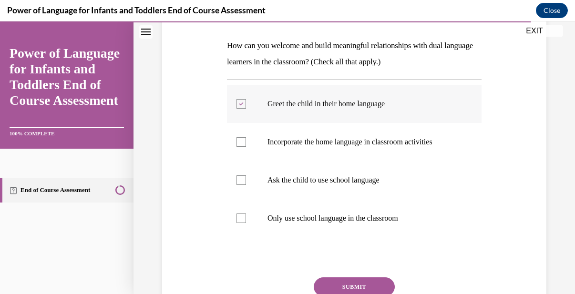
scroll to position [152, 0]
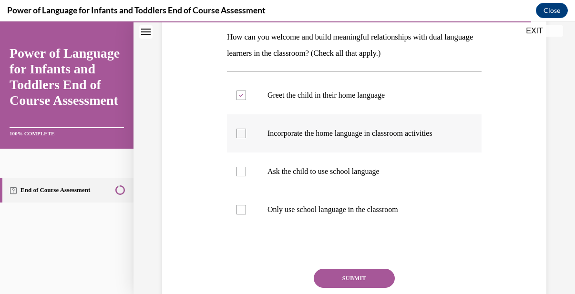
click at [238, 127] on label "Incorporate the home language in classroom activities" at bounding box center [354, 133] width 254 height 38
click at [238, 129] on input "Incorporate the home language in classroom activities" at bounding box center [241, 134] width 10 height 10
checkbox input "true"
click at [354, 277] on button "SUBMIT" at bounding box center [353, 278] width 81 height 19
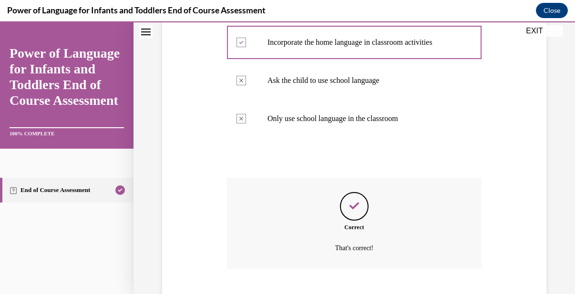
scroll to position [302, 0]
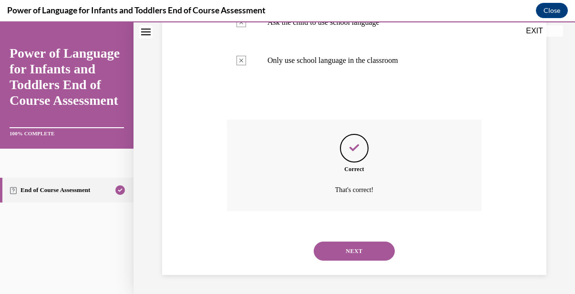
click at [356, 243] on button "NEXT" at bounding box center [353, 251] width 81 height 19
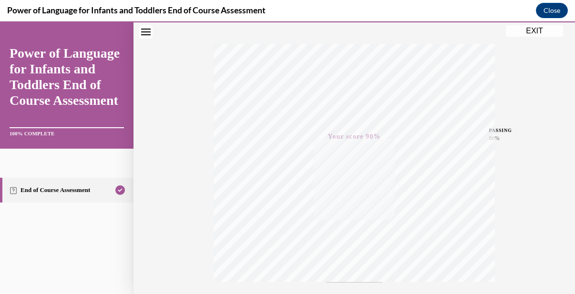
scroll to position [140, 0]
click at [534, 24] on div "Quiz Results PASSING 80% Your score 90% Passed PASSING 80% Your score Your scor…" at bounding box center [353, 141] width 441 height 458
click at [534, 29] on button "EXIT" at bounding box center [533, 30] width 57 height 11
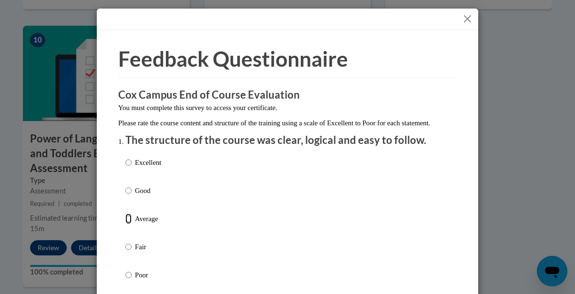
click at [129, 224] on input "Average" at bounding box center [128, 218] width 6 height 10
radio input "true"
click at [514, 158] on div "Feedback Questionnaire Rate Course Comments Cox Campus End of Course Evaluation…" at bounding box center [287, 147] width 575 height 294
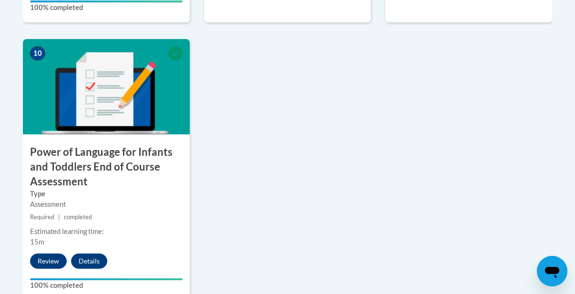
scroll to position [1105, 0]
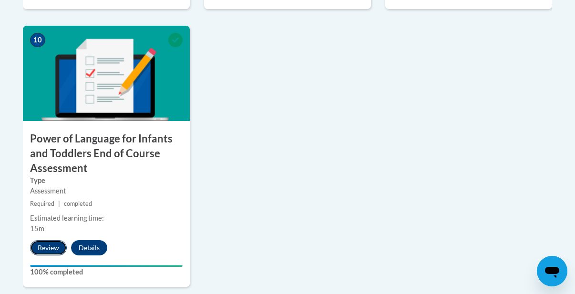
click at [51, 253] on button "Review" at bounding box center [48, 247] width 37 height 15
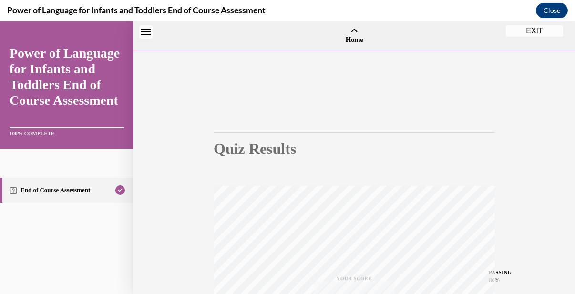
scroll to position [30, 0]
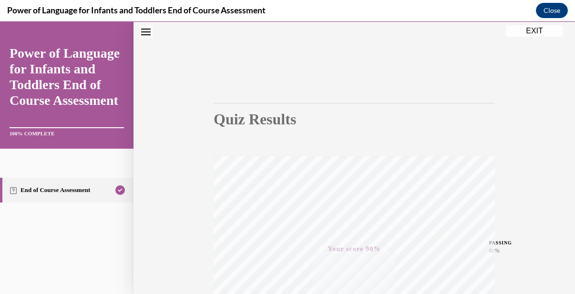
click at [521, 133] on div "Quiz Results PASSING 80% Your score 90% Passed PASSING 80% Your score Your scor…" at bounding box center [353, 251] width 441 height 458
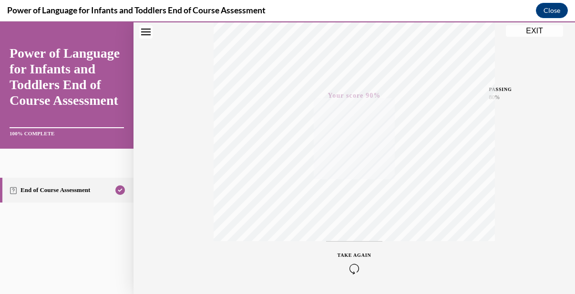
scroll to position [216, 0]
click at [535, 31] on button "EXIT" at bounding box center [533, 30] width 57 height 11
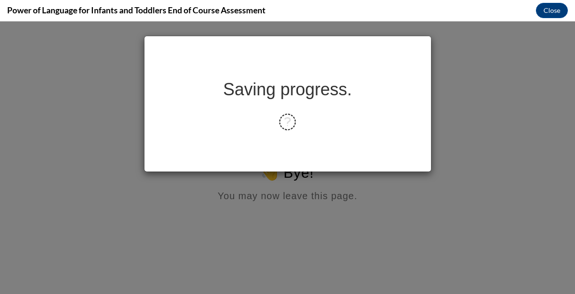
scroll to position [0, 0]
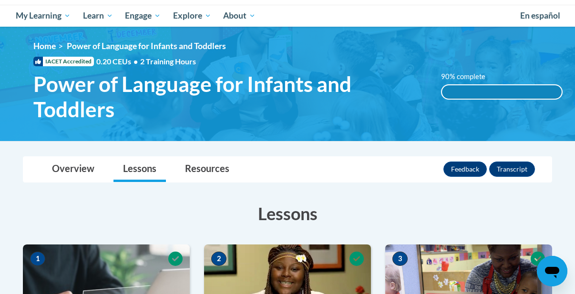
scroll to position [114, 0]
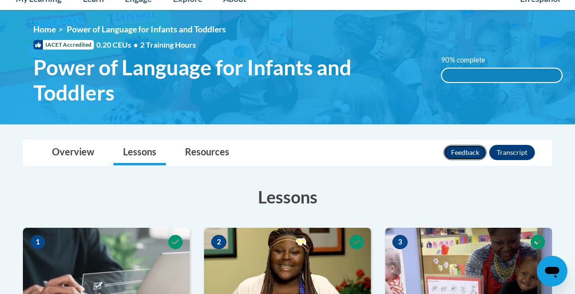
click at [471, 149] on button "Feedback" at bounding box center [464, 152] width 43 height 15
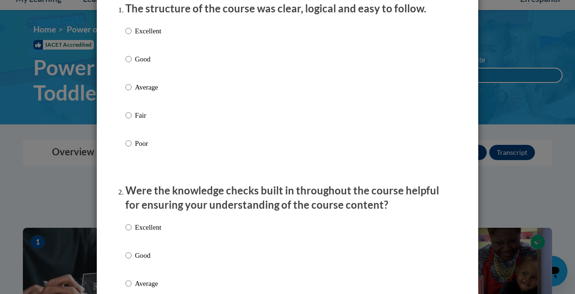
scroll to position [133, 0]
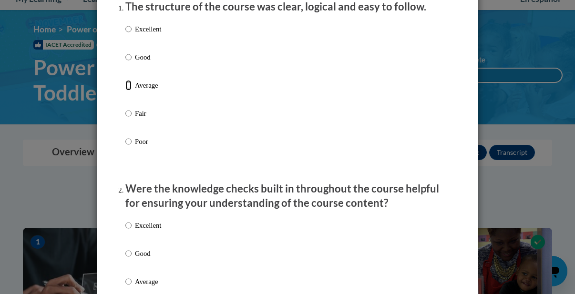
click at [128, 91] on input "Average" at bounding box center [128, 85] width 6 height 10
radio input "true"
click at [263, 102] on div "Excellent Good Average Fair Poor" at bounding box center [287, 96] width 324 height 155
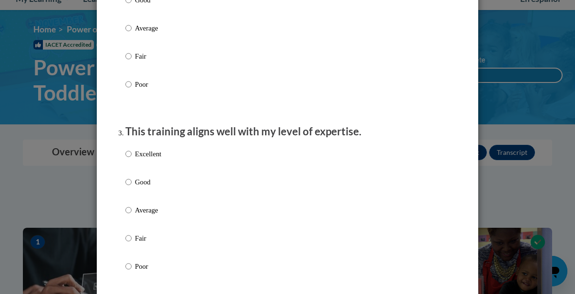
scroll to position [400, 0]
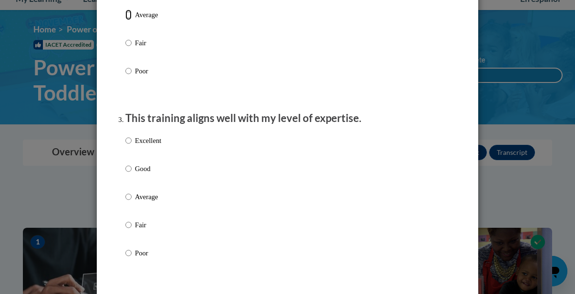
click at [129, 20] on input "Average" at bounding box center [128, 15] width 6 height 10
radio input "true"
click at [129, 202] on input "Average" at bounding box center [128, 197] width 6 height 10
radio input "true"
click at [295, 240] on div "Excellent Good Average Fair Poor" at bounding box center [287, 208] width 324 height 155
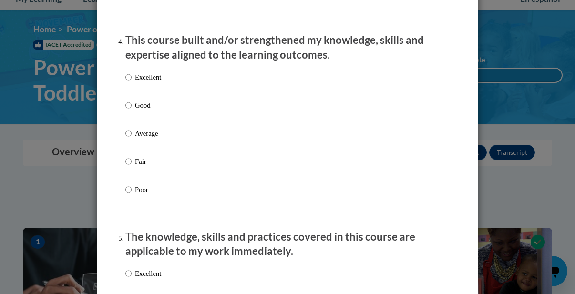
scroll to position [705, 0]
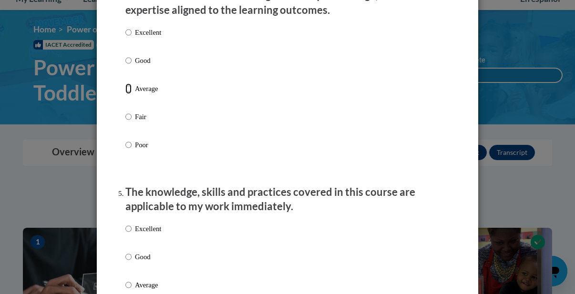
click at [127, 94] on input "Average" at bounding box center [128, 88] width 6 height 10
radio input "true"
click at [127, 262] on input "Good" at bounding box center [128, 257] width 6 height 10
radio input "true"
click at [245, 262] on div "Excellent Good Average Fair Poor" at bounding box center [287, 296] width 324 height 155
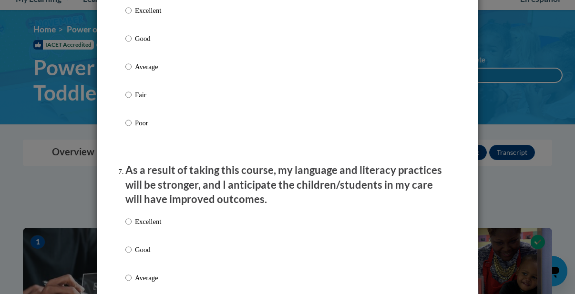
scroll to position [1124, 0]
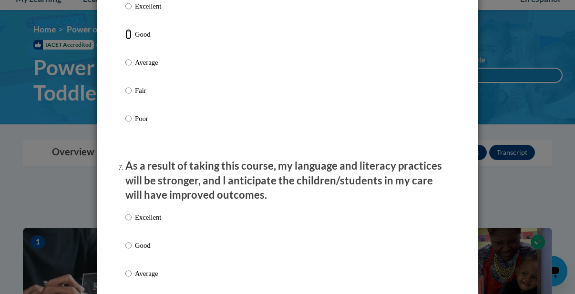
click at [127, 40] on input "Good" at bounding box center [128, 34] width 6 height 10
radio input "true"
click at [129, 251] on input "Good" at bounding box center [128, 245] width 6 height 10
radio input "true"
click at [339, 256] on div "Excellent Good Average Fair Poor" at bounding box center [287, 284] width 324 height 155
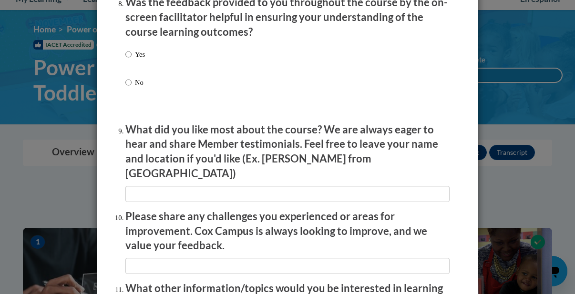
scroll to position [1525, 0]
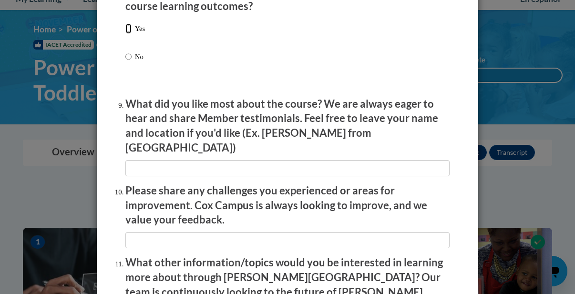
click at [130, 33] on input "Yes" at bounding box center [128, 28] width 6 height 10
radio input "true"
click at [328, 72] on div "Yes No" at bounding box center [287, 54] width 324 height 71
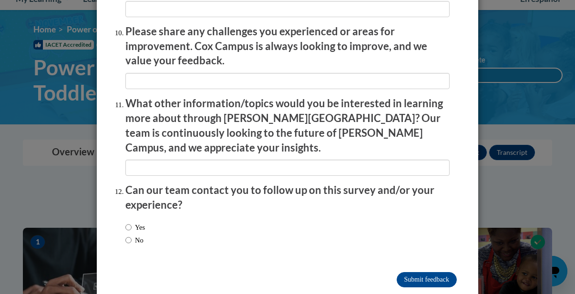
scroll to position [1686, 0]
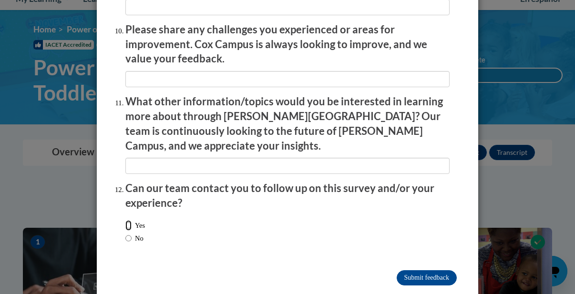
click at [128, 220] on input "Yes" at bounding box center [128, 225] width 6 height 10
radio input "true"
click at [128, 233] on input "No" at bounding box center [128, 238] width 6 height 10
radio input "true"
click at [421, 270] on input "Submit feedback" at bounding box center [426, 277] width 60 height 15
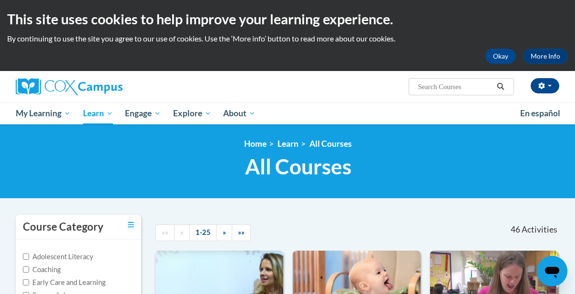
click at [545, 133] on div "<en>My Learning</en><fr>New fr_My Learning</fr><it>New it_My Learning</it><de>N…" at bounding box center [287, 161] width 575 height 74
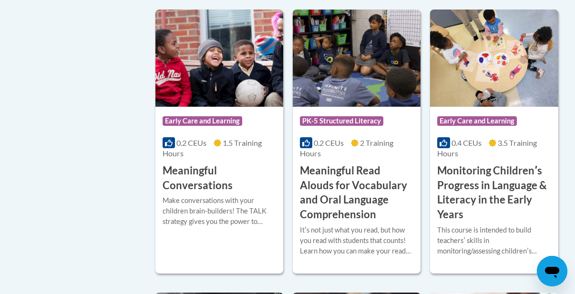
scroll to position [1639, 0]
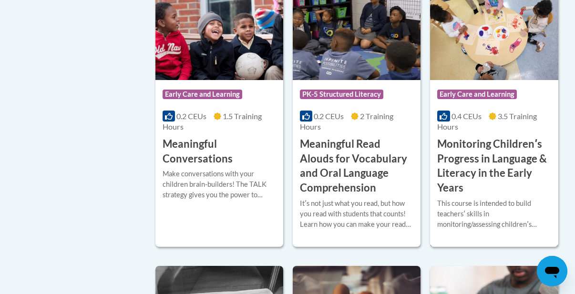
click at [484, 90] on span "Early Care and Learning" at bounding box center [477, 95] width 80 height 10
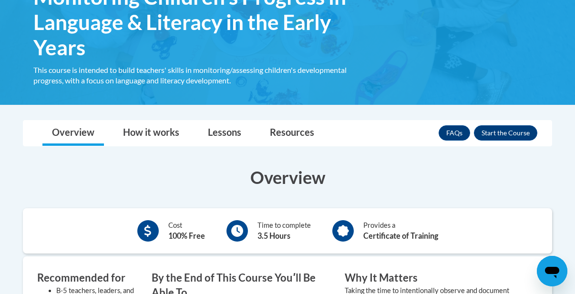
scroll to position [210, 0]
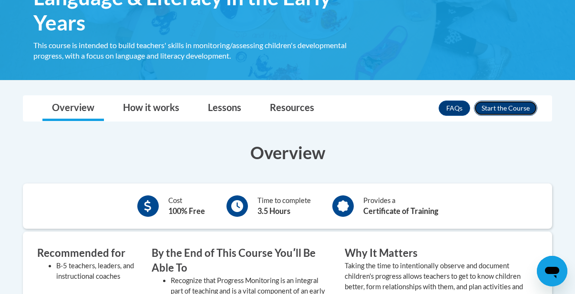
click at [511, 105] on button "Enroll" at bounding box center [505, 108] width 63 height 15
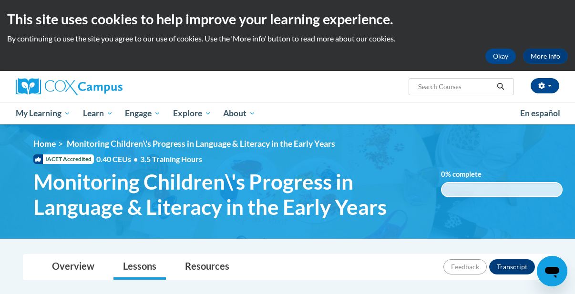
click at [392, 232] on img at bounding box center [287, 181] width 575 height 114
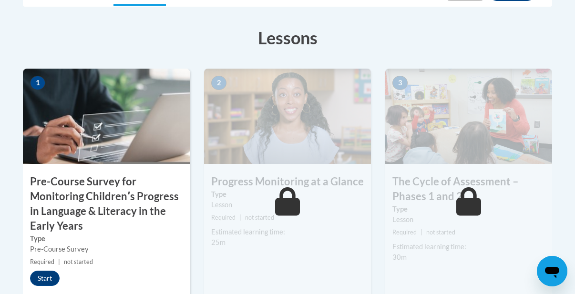
scroll to position [286, 0]
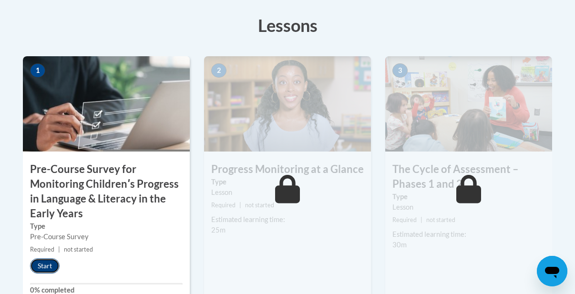
click at [41, 261] on button "Start" at bounding box center [45, 265] width 30 height 15
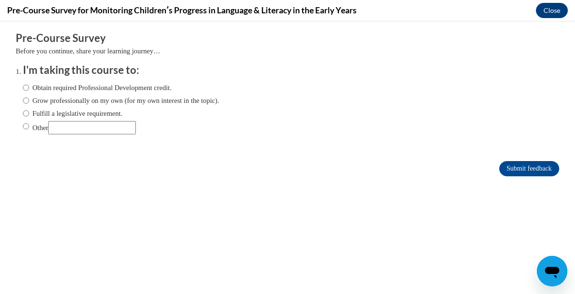
scroll to position [0, 0]
click at [26, 86] on input "Obtain required Professional Development credit." at bounding box center [26, 87] width 6 height 10
radio input "true"
click at [541, 168] on input "Submit feedback" at bounding box center [529, 168] width 60 height 15
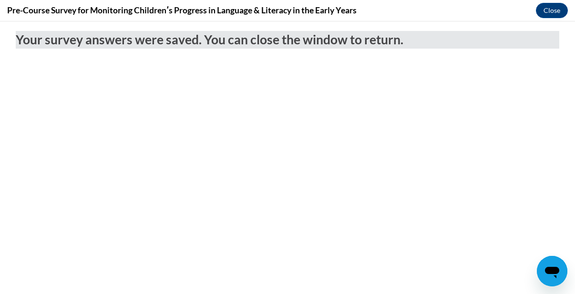
click at [500, 99] on div "Your survey answers were saved. You can close the window to return." at bounding box center [287, 65] width 557 height 89
click at [552, 12] on button "Close" at bounding box center [552, 10] width 32 height 15
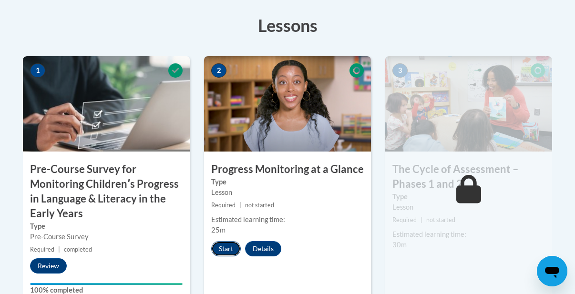
click at [224, 245] on button "Start" at bounding box center [226, 248] width 30 height 15
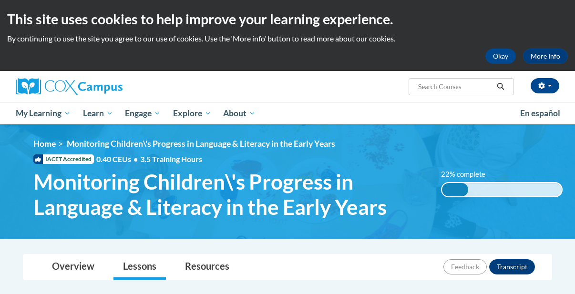
click at [412, 193] on span "Monitoring Children\'s Progress in Language & Literacy in the Early Years" at bounding box center [229, 194] width 393 height 51
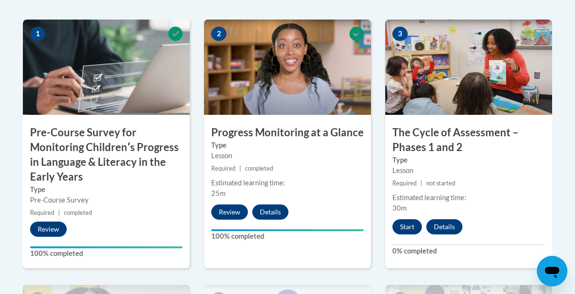
scroll to position [324, 0]
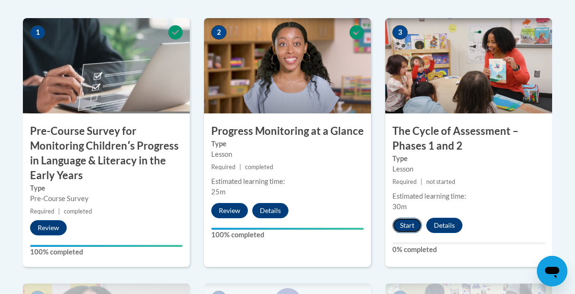
click at [413, 223] on button "Start" at bounding box center [407, 225] width 30 height 15
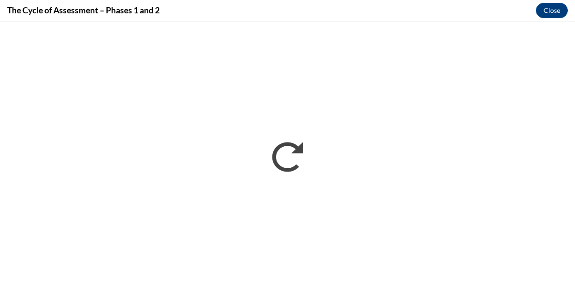
scroll to position [0, 0]
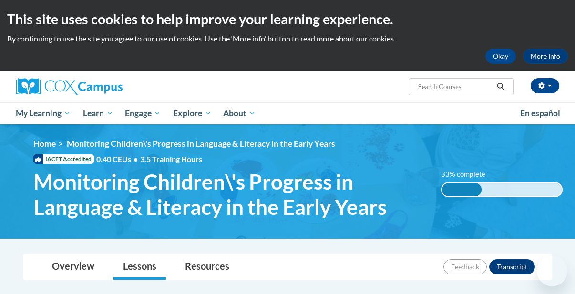
click at [515, 226] on img at bounding box center [287, 181] width 575 height 114
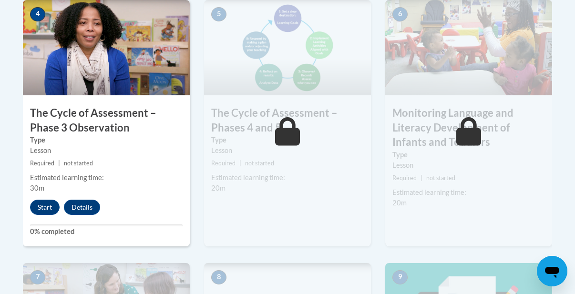
scroll to position [610, 0]
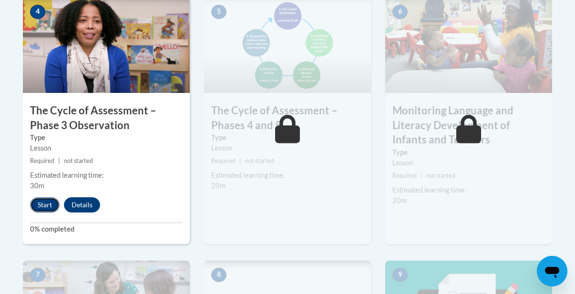
click at [47, 201] on button "Start" at bounding box center [45, 204] width 30 height 15
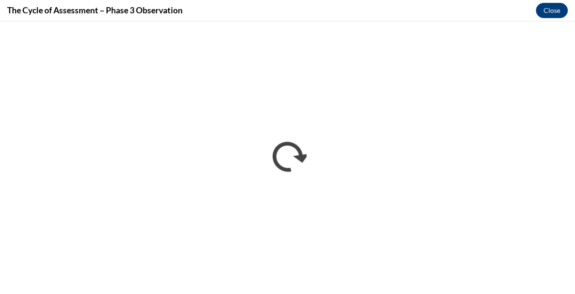
scroll to position [0, 0]
click at [433, 4] on div "The Cycle of Assessment – Phase 3 Observation Close" at bounding box center [287, 10] width 575 height 21
click at [429, 10] on div "The Cycle of Assessment – Phase 3 Observation Close" at bounding box center [287, 10] width 575 height 21
